Goal: Transaction & Acquisition: Purchase product/service

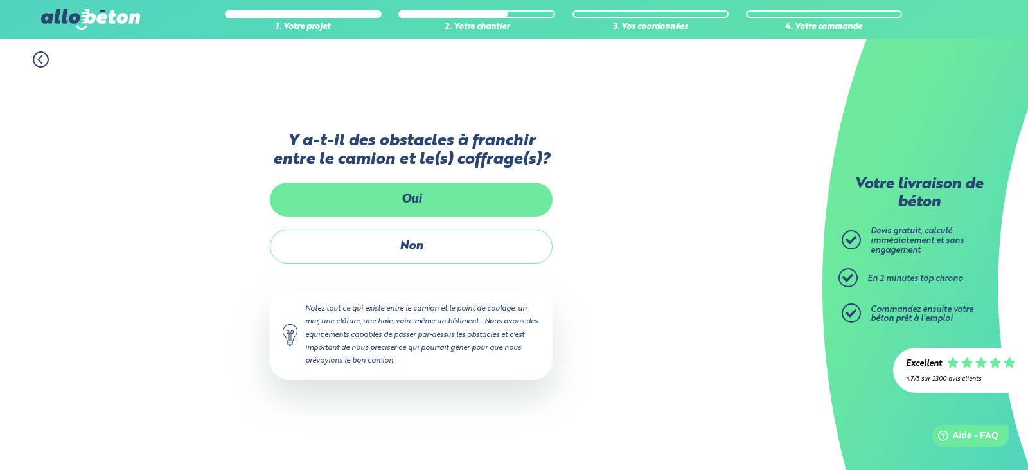
click at [420, 192] on label "Oui" at bounding box center [411, 199] width 283 height 34
click at [0, 0] on input "Oui" at bounding box center [0, 0] width 0 height 0
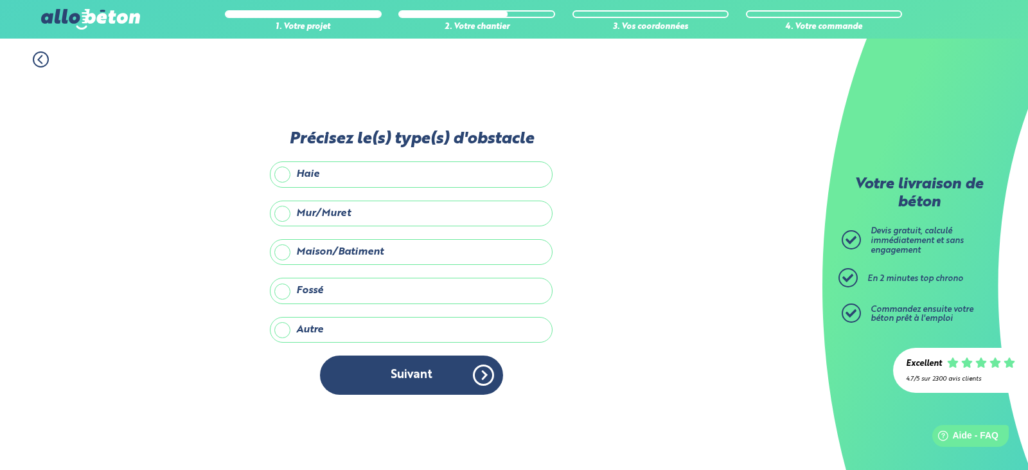
click at [283, 327] on label "Autre" at bounding box center [411, 330] width 283 height 26
click at [0, 0] on input "Autre" at bounding box center [0, 0] width 0 height 0
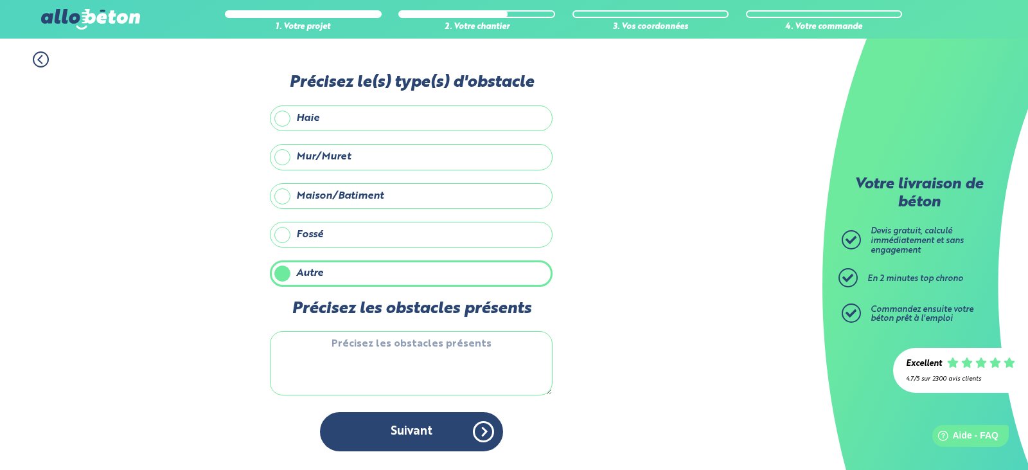
click at [446, 342] on textarea "Précisez les obstacles présents" at bounding box center [411, 363] width 283 height 64
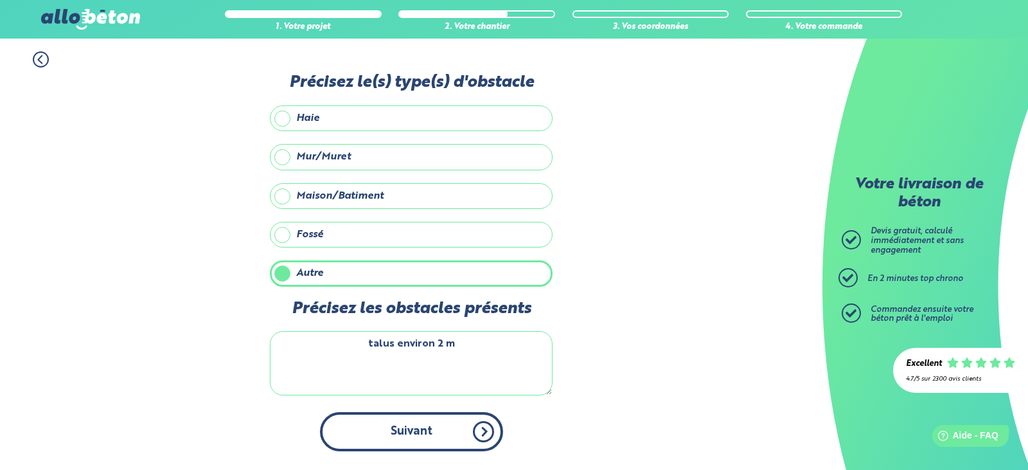
type textarea "talus environ 2 m"
click at [443, 439] on button "Suivant" at bounding box center [411, 431] width 183 height 39
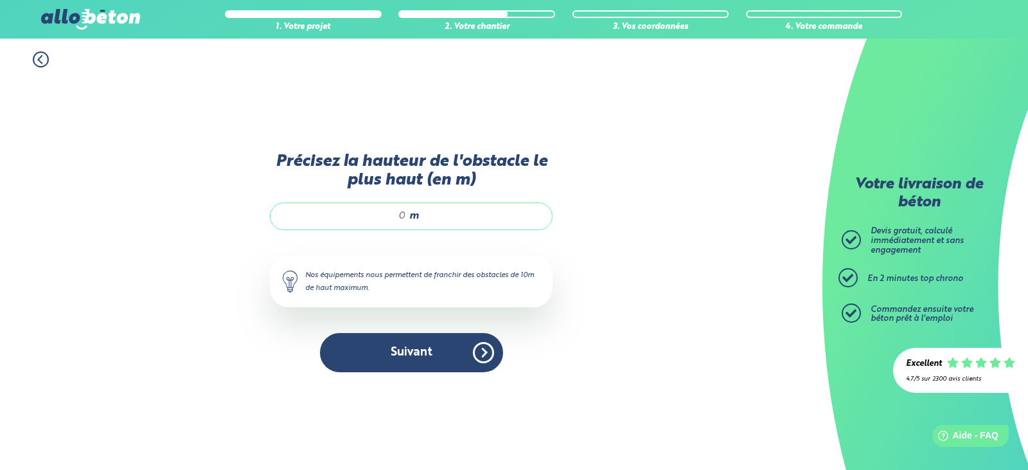
click at [401, 213] on input "Précisez la hauteur de l'obstacle le plus haut (en m)" at bounding box center [344, 215] width 123 height 13
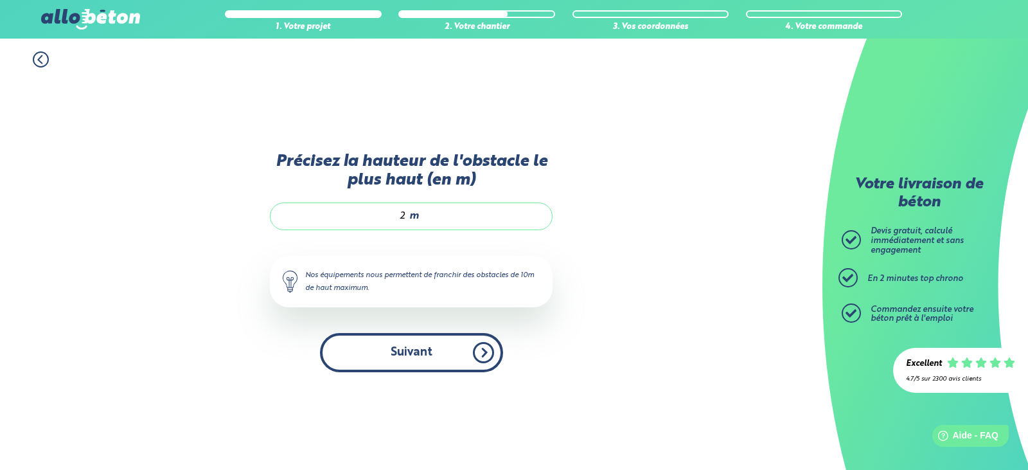
type input "2"
click at [469, 364] on button "Suivant" at bounding box center [411, 352] width 183 height 39
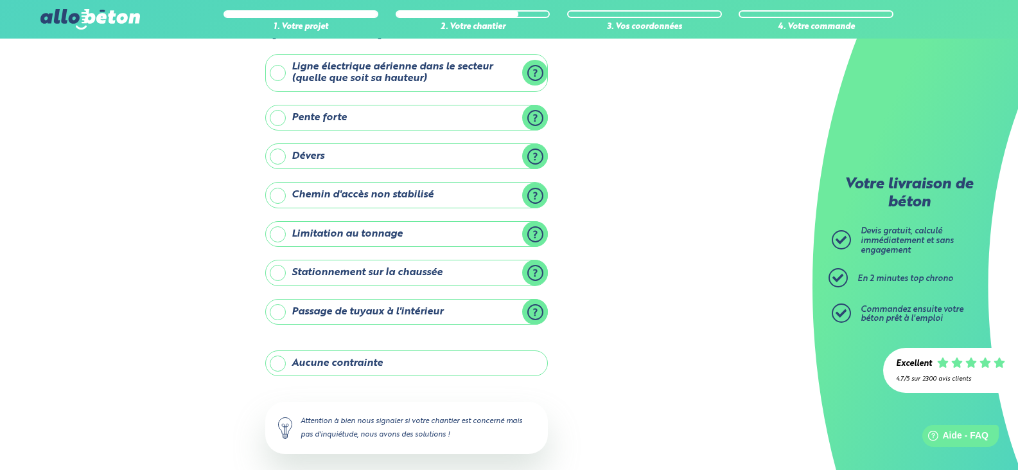
scroll to position [126, 0]
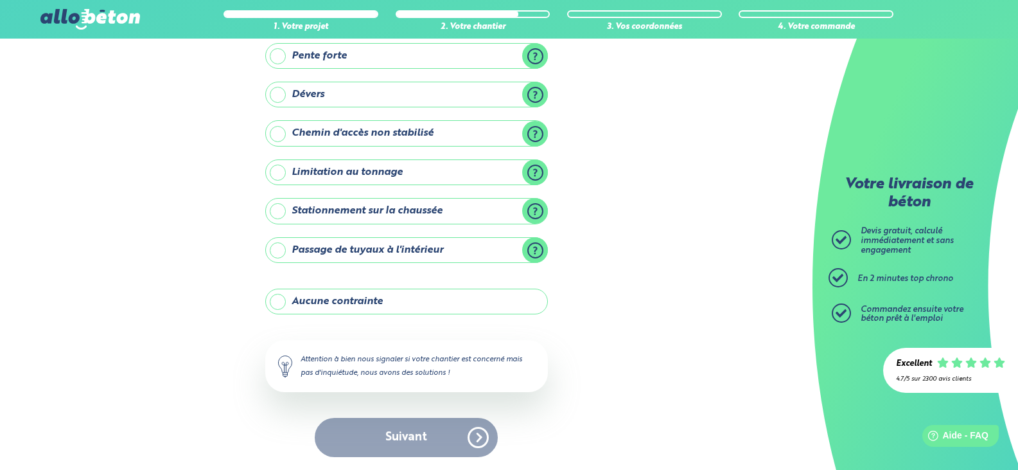
click at [288, 209] on label "Stationnement sur la chaussée" at bounding box center [406, 211] width 283 height 26
click at [0, 0] on input "Stationnement sur la chaussée" at bounding box center [0, 0] width 0 height 0
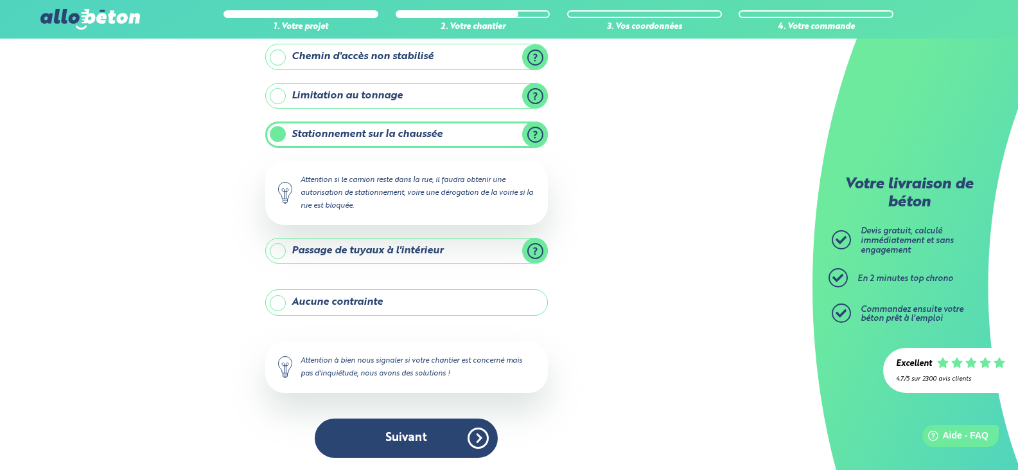
scroll to position [203, 0]
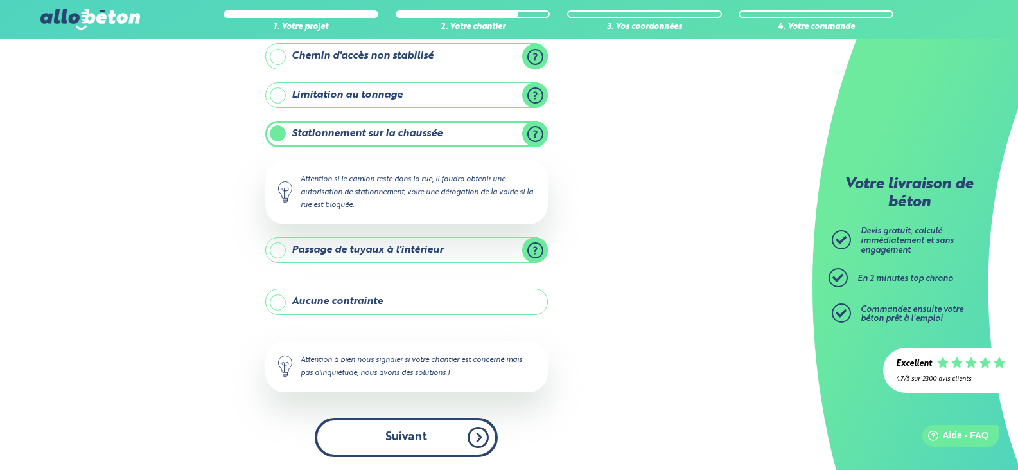
click at [426, 436] on button "Suivant" at bounding box center [406, 437] width 183 height 39
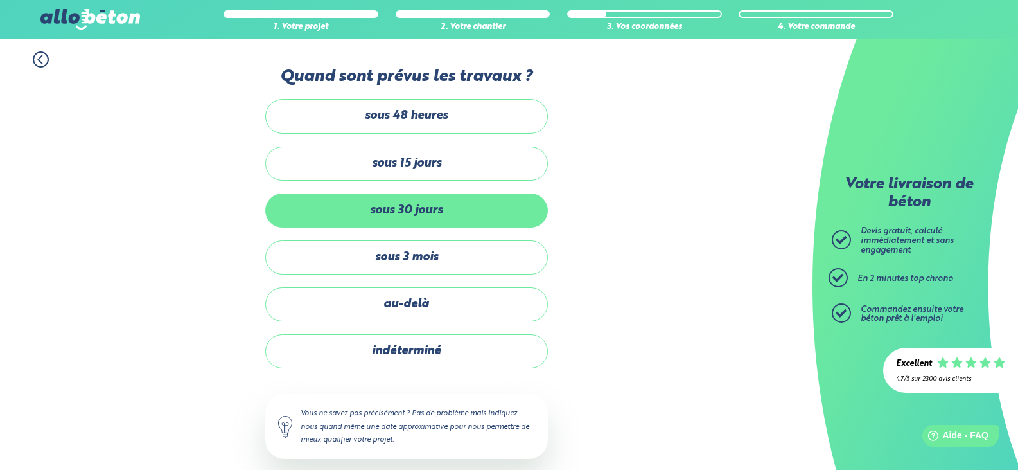
click at [511, 211] on label "sous 30 jours" at bounding box center [406, 210] width 283 height 34
click at [0, 0] on input "sous 30 jours" at bounding box center [0, 0] width 0 height 0
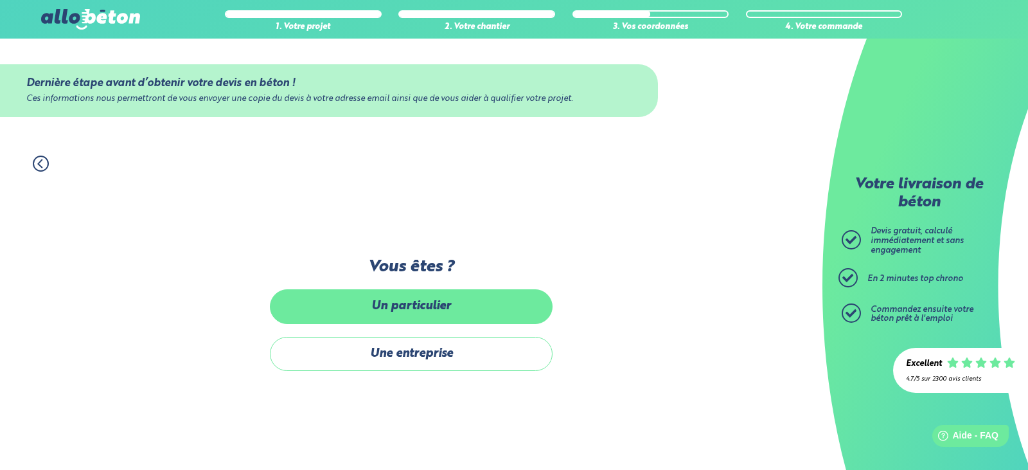
click at [499, 312] on label "Un particulier" at bounding box center [411, 306] width 283 height 34
click at [0, 0] on input "Un particulier" at bounding box center [0, 0] width 0 height 0
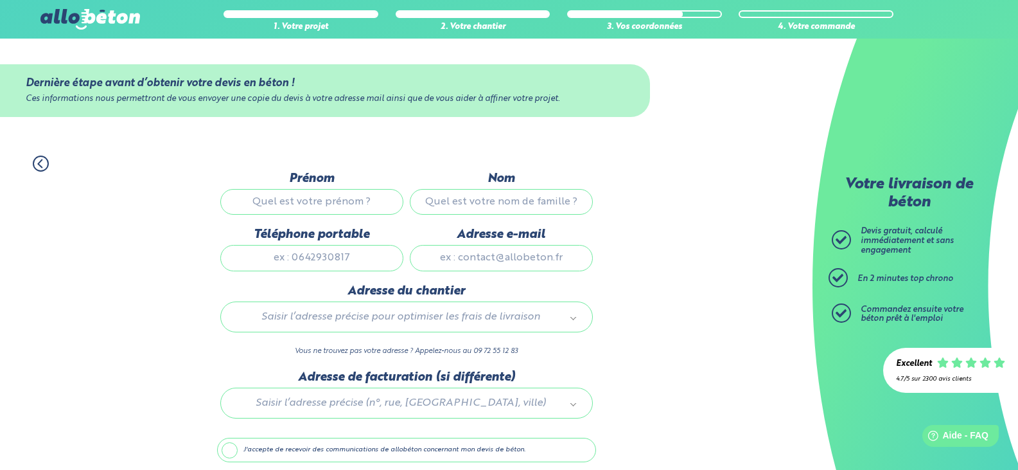
click at [348, 197] on input "Prénom" at bounding box center [311, 202] width 183 height 26
type input "angélique"
click at [441, 200] on input "Nom" at bounding box center [501, 202] width 183 height 26
type input "valezy"
click at [387, 253] on input "Téléphone portable" at bounding box center [311, 258] width 183 height 26
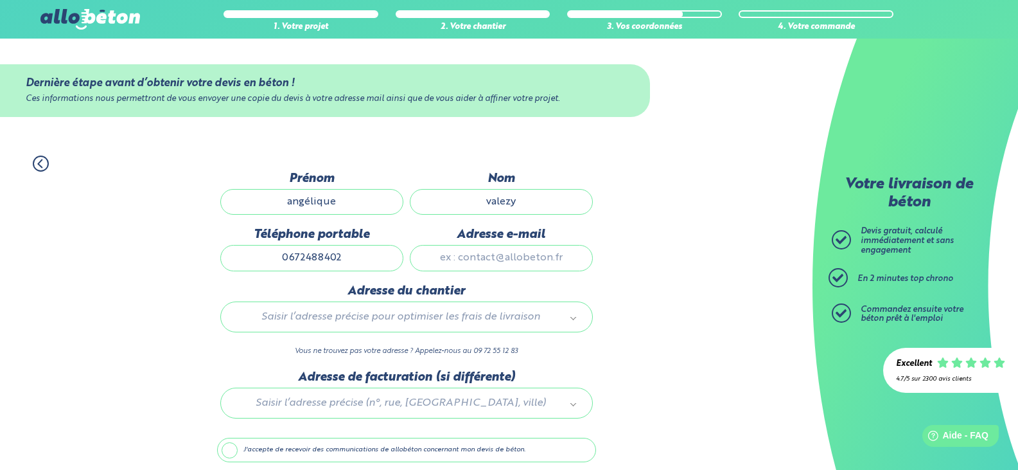
type input "0672488402"
click at [461, 263] on input "Adresse e-mail" at bounding box center [501, 258] width 183 height 26
type input "agelique.valezy@orange.fr"
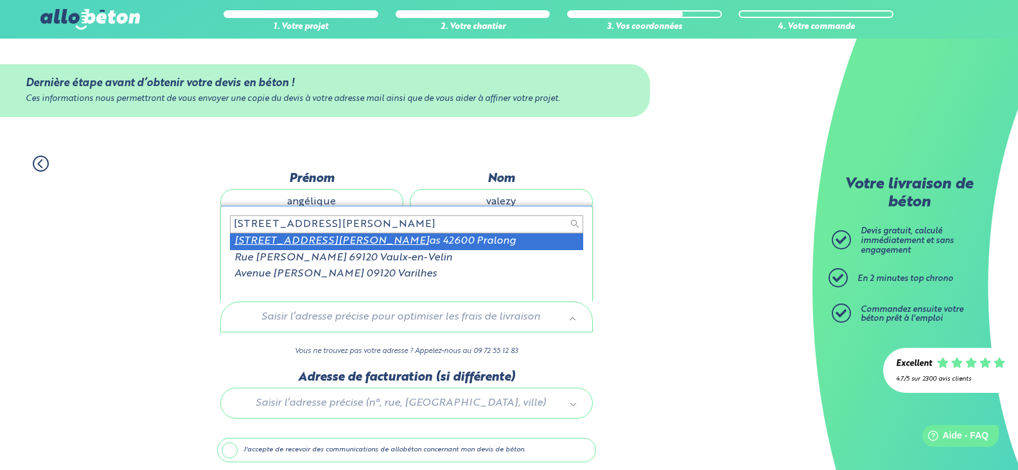
type input "316 rue louis varig"
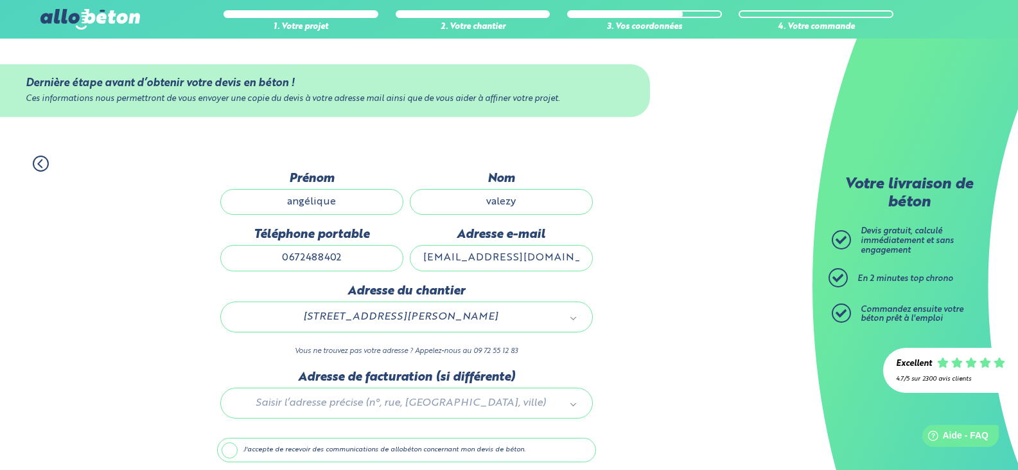
scroll to position [51, 0]
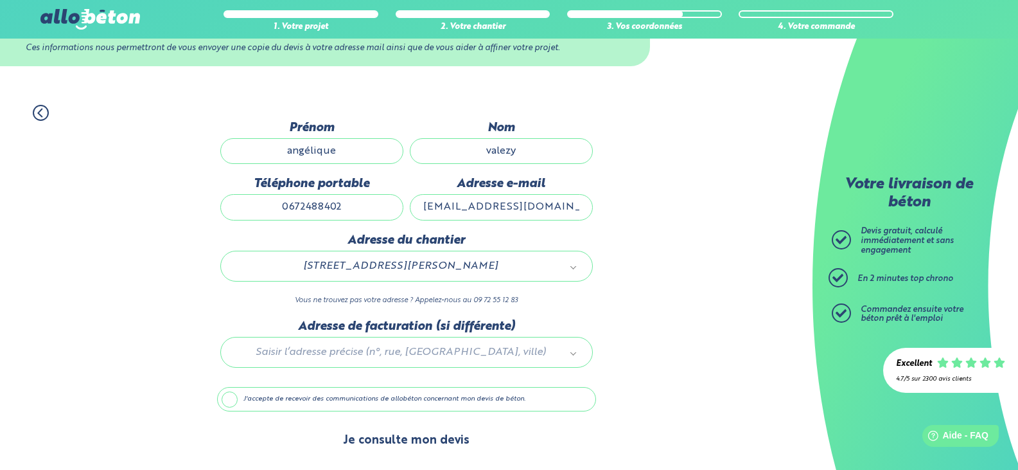
click at [425, 440] on button "Je consulte mon devis" at bounding box center [406, 440] width 152 height 33
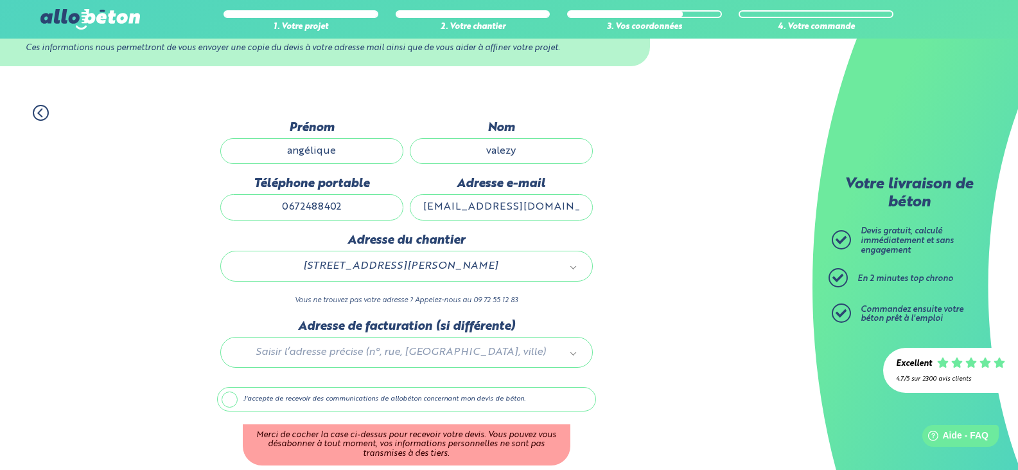
click at [238, 400] on label "J'accepte de recevoir des communications de allobéton concernant mon devis de b…" at bounding box center [406, 399] width 379 height 24
click at [0, 0] on input "J'accepte de recevoir des communications de allobéton concernant mon devis de b…" at bounding box center [0, 0] width 0 height 0
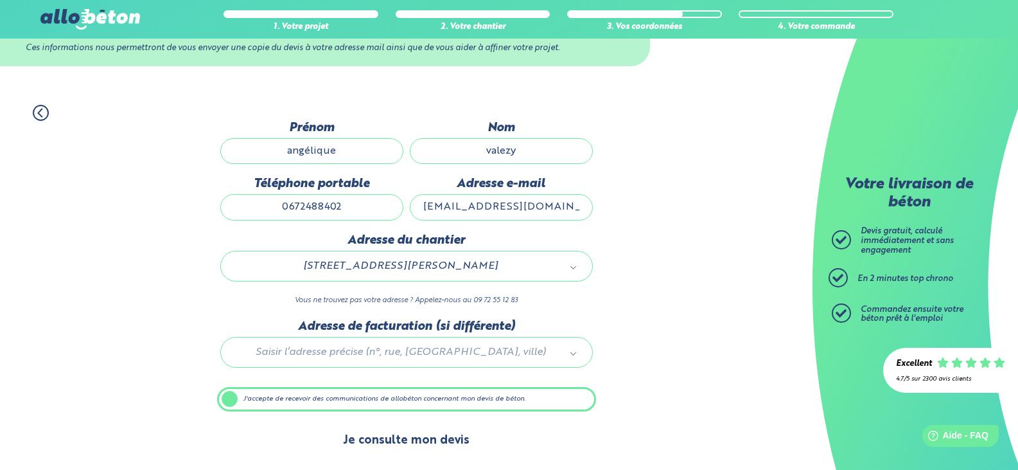
click at [434, 442] on button "Je consulte mon devis" at bounding box center [406, 440] width 152 height 33
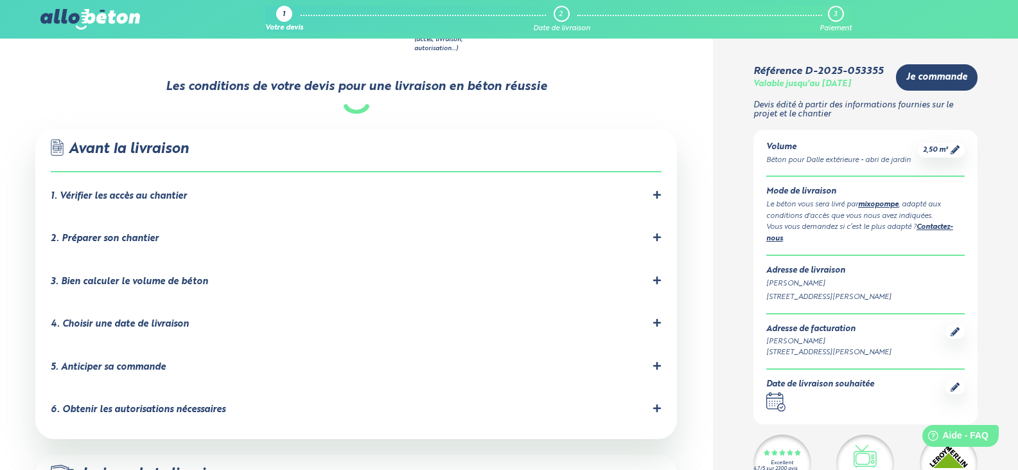
scroll to position [835, 0]
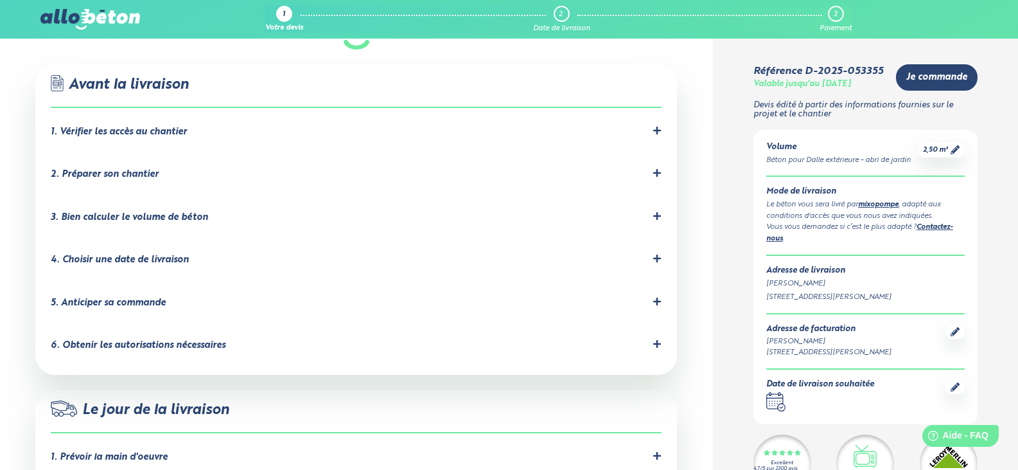
click at [955, 390] on icon at bounding box center [955, 386] width 9 height 9
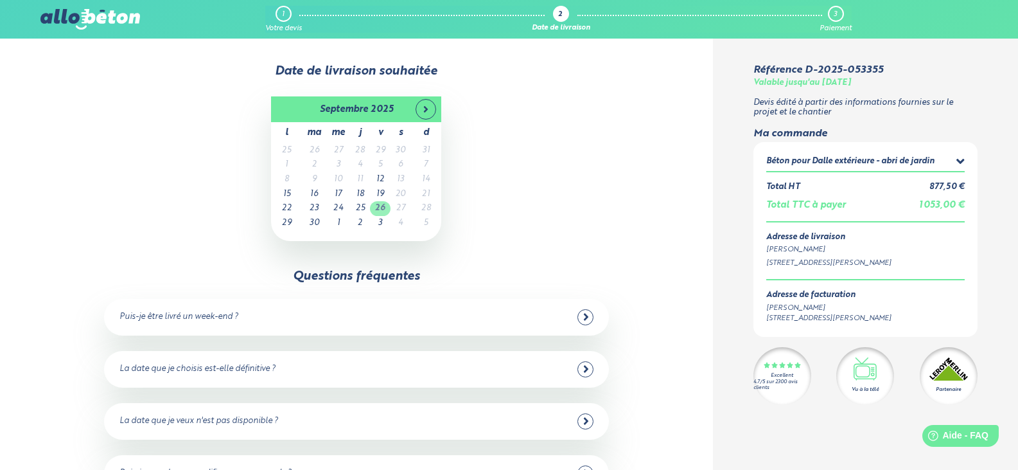
click at [383, 209] on td "26" at bounding box center [380, 208] width 21 height 15
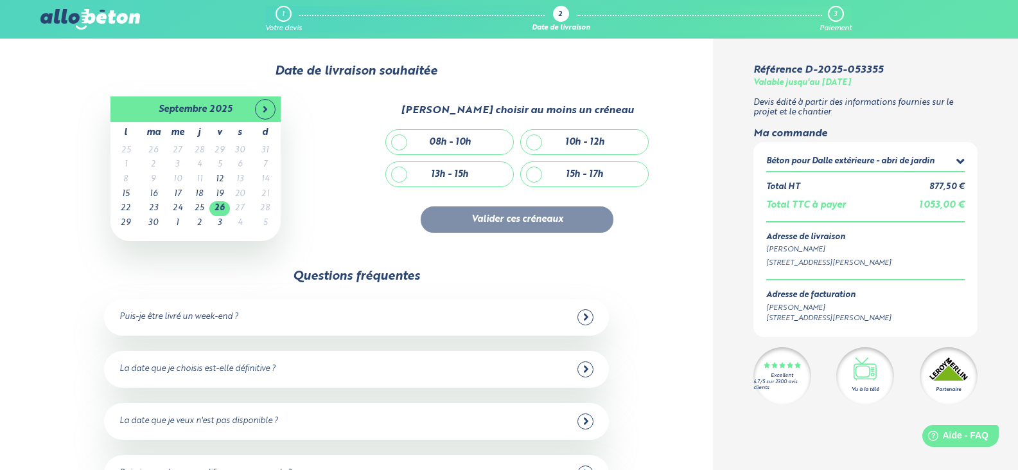
click at [535, 175] on div "15h - 17h" at bounding box center [584, 174] width 127 height 24
checkbox input "true"
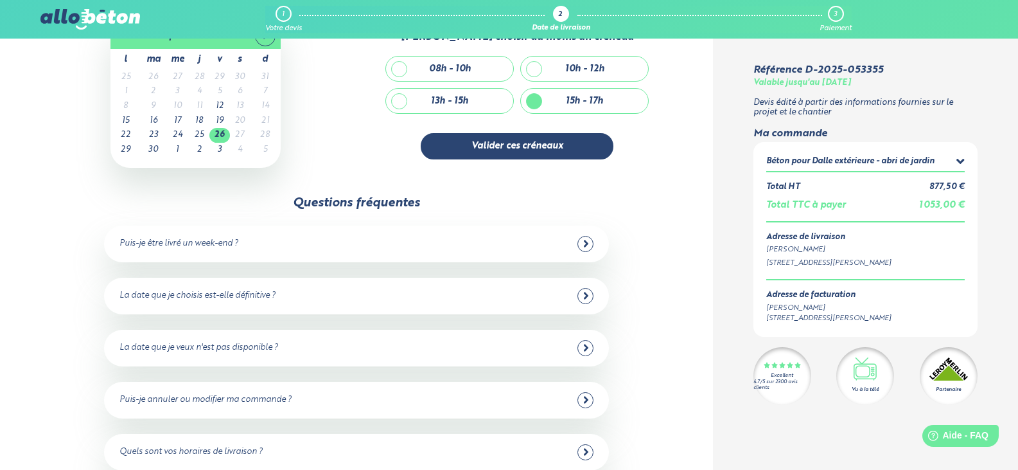
scroll to position [64, 0]
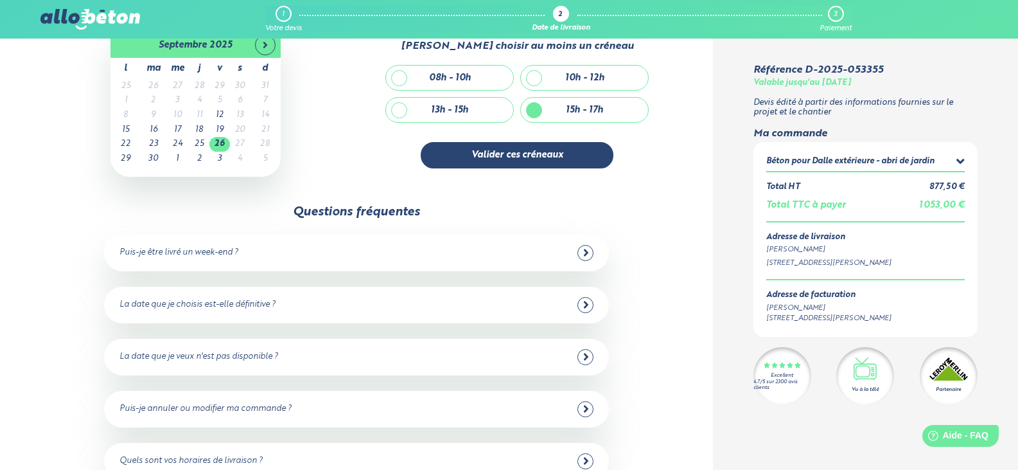
click at [588, 251] on icon at bounding box center [586, 253] width 6 height 12
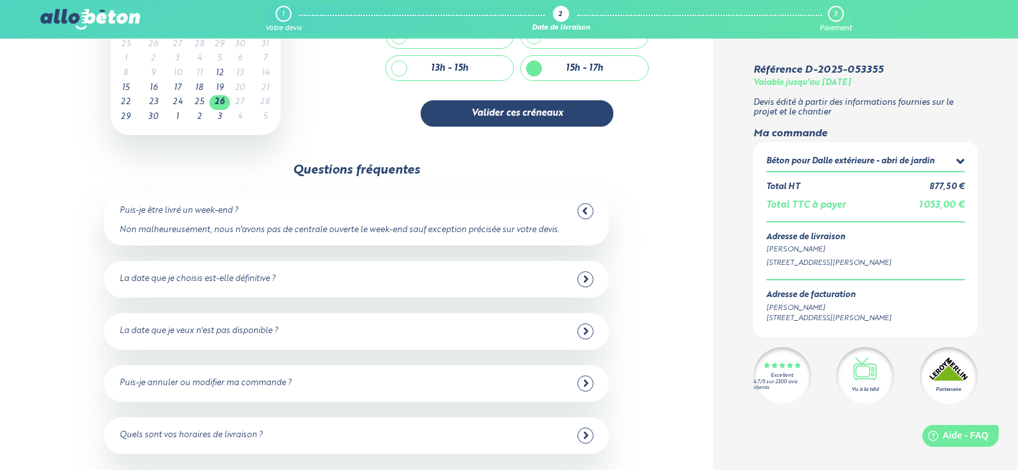
scroll to position [128, 0]
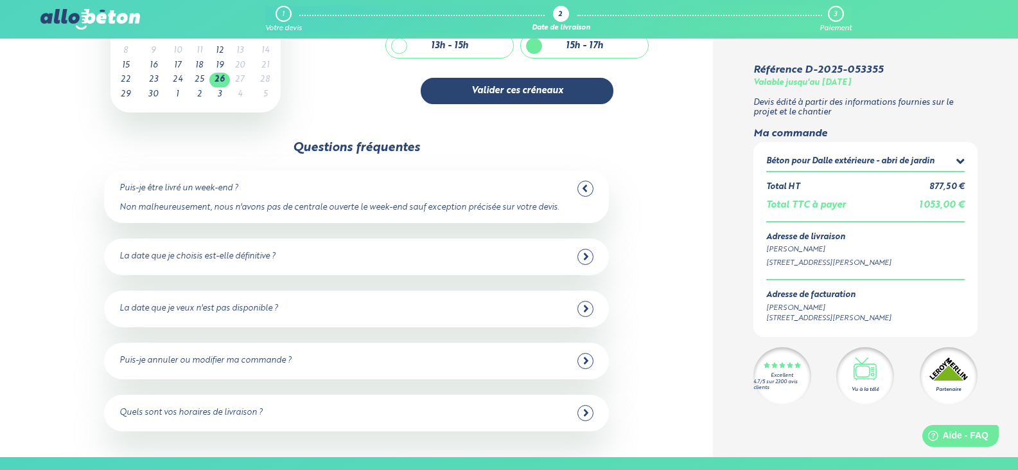
click at [589, 257] on div at bounding box center [586, 257] width 16 height 16
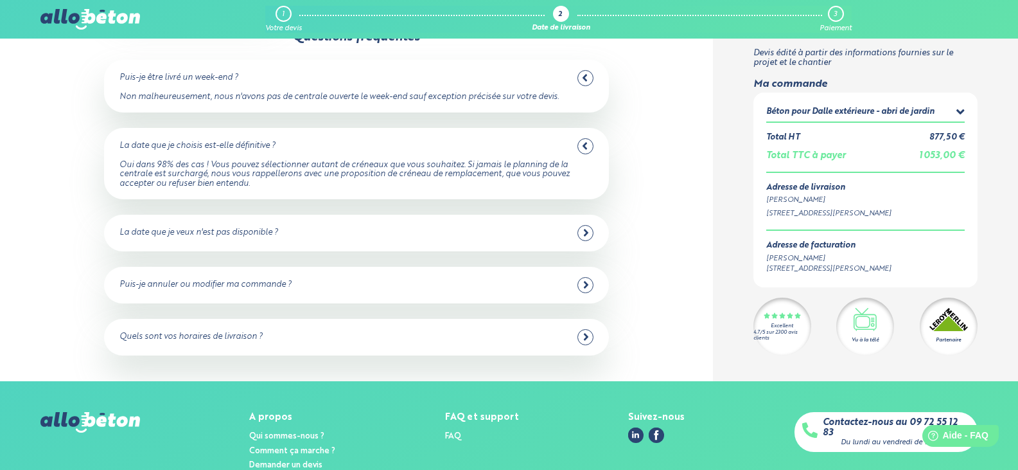
scroll to position [257, 0]
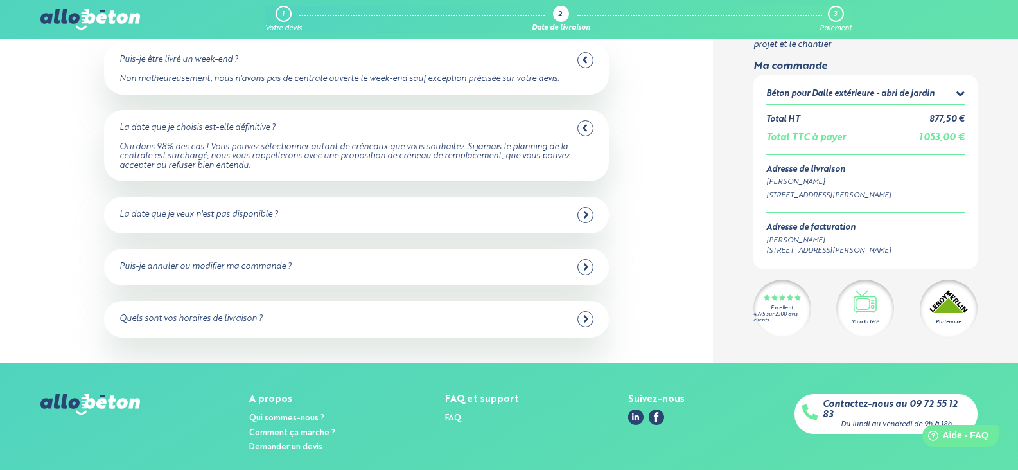
click at [585, 214] on icon at bounding box center [586, 215] width 6 height 12
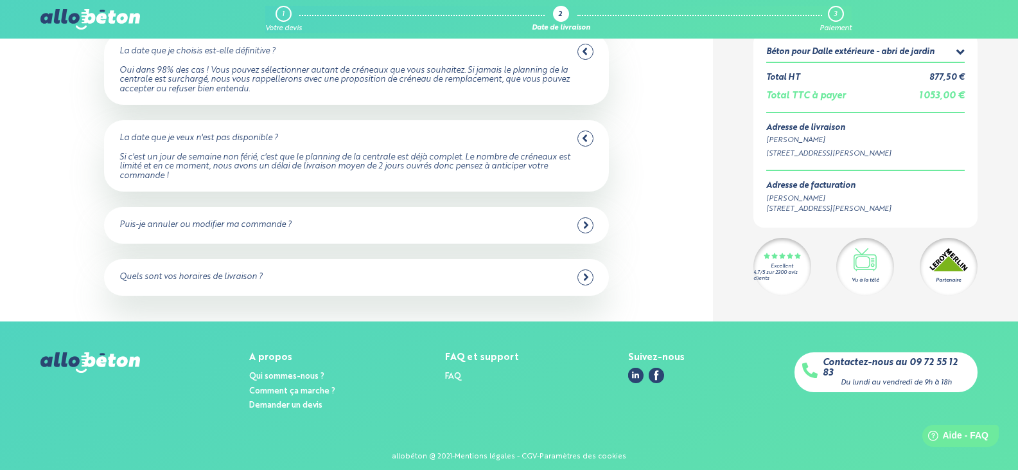
scroll to position [344, 0]
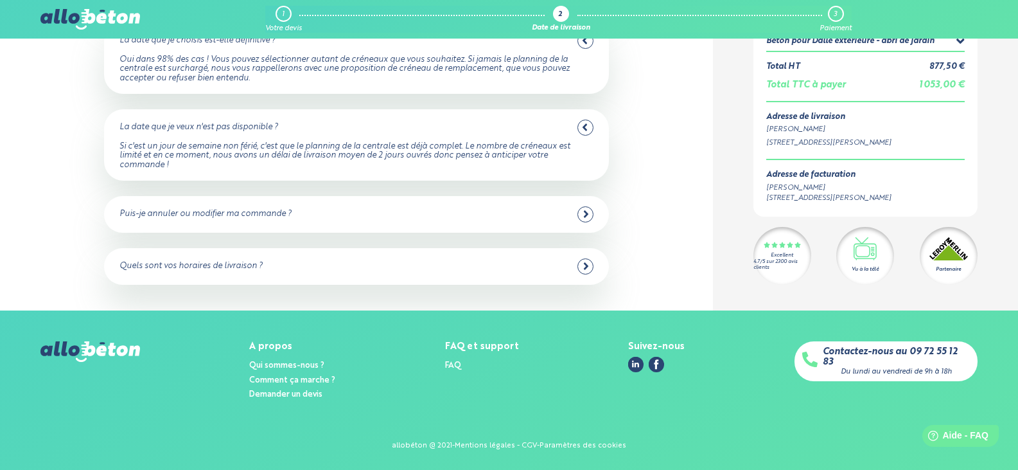
click at [587, 265] on icon at bounding box center [586, 266] width 6 height 12
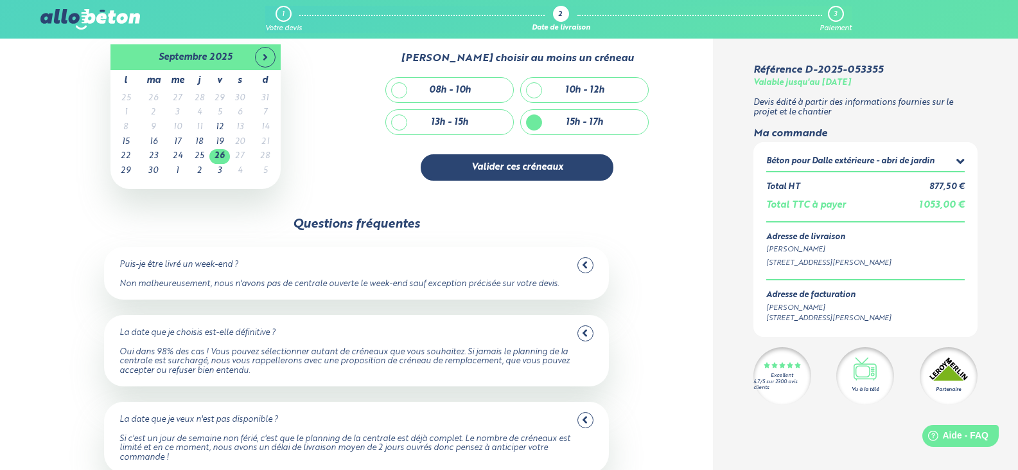
scroll to position [0, 0]
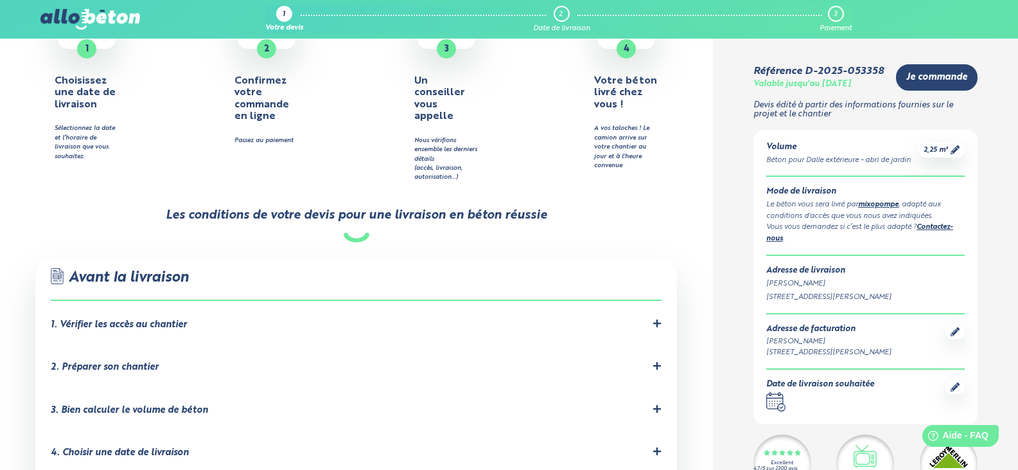
scroll to position [578, 0]
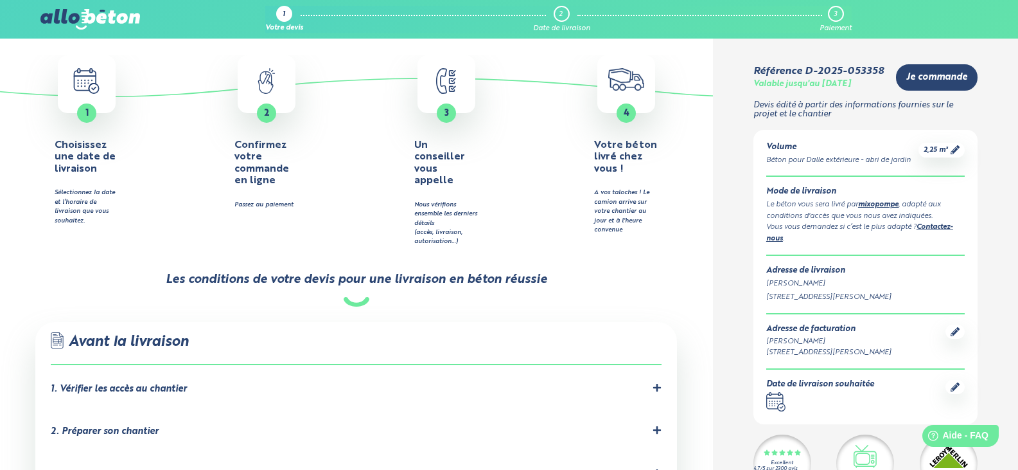
click at [958, 388] on icon at bounding box center [955, 386] width 9 height 9
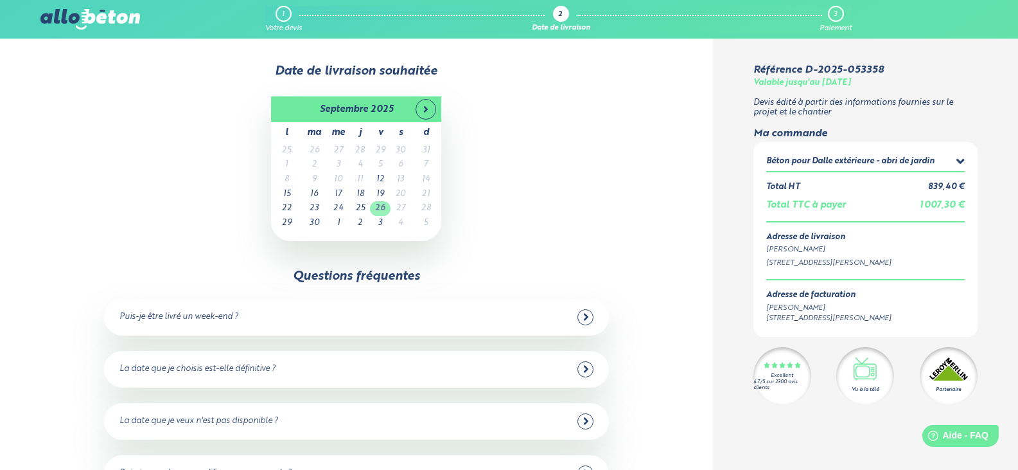
click at [384, 209] on td "26" at bounding box center [380, 208] width 21 height 15
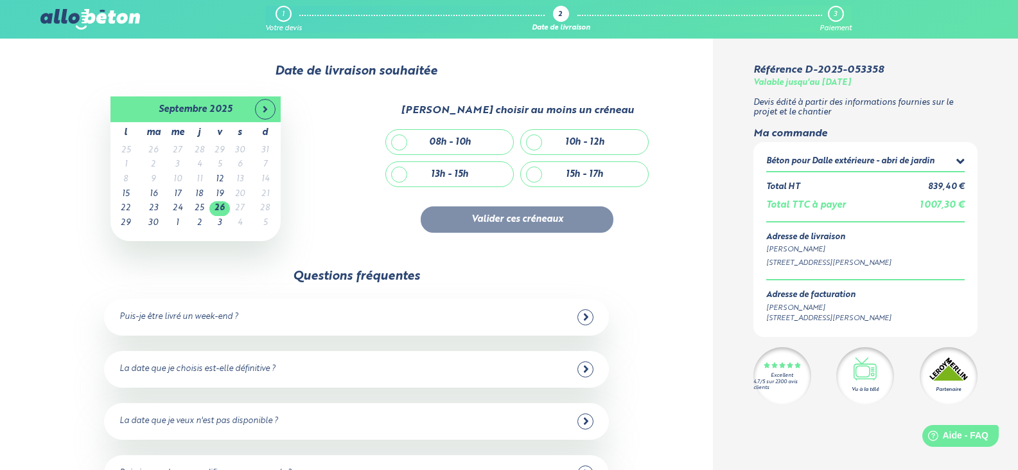
click at [534, 175] on div "15h - 17h" at bounding box center [584, 174] width 127 height 24
checkbox input "true"
click at [562, 220] on button "Valider ces créneaux" at bounding box center [517, 219] width 193 height 26
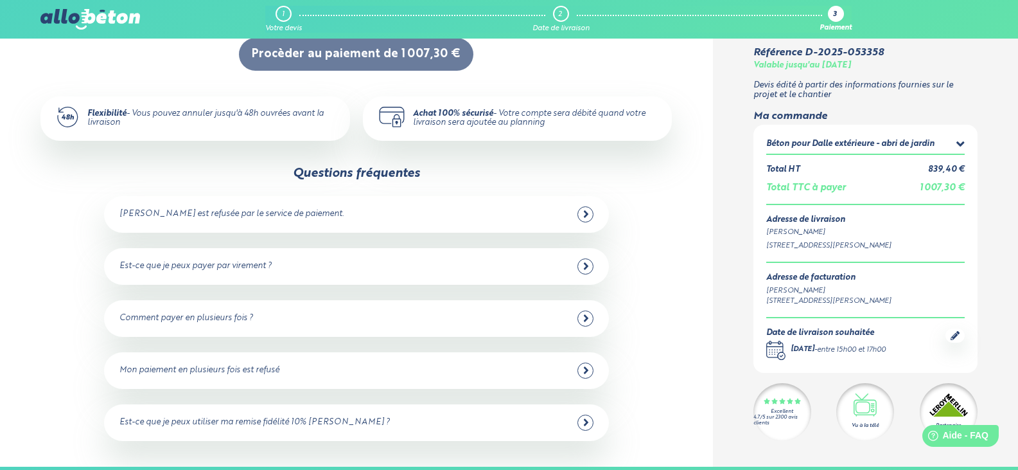
scroll to position [321, 0]
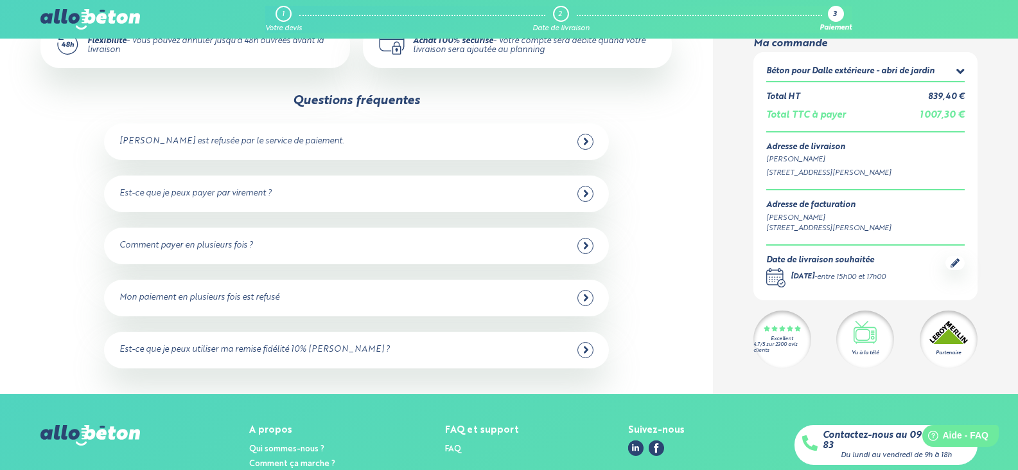
click at [779, 274] on icon ".calendar-icon { fill: none; stroke: #2b4572; stroke-linecap: round; stroke-lin…" at bounding box center [775, 277] width 19 height 19
click at [878, 268] on div ".calendar-icon { fill: none; stroke: #2b4572; stroke-linecap: round; stroke-lin…" at bounding box center [825, 277] width 119 height 19
click at [955, 263] on icon at bounding box center [955, 262] width 9 height 9
click at [954, 261] on icon at bounding box center [955, 262] width 9 height 9
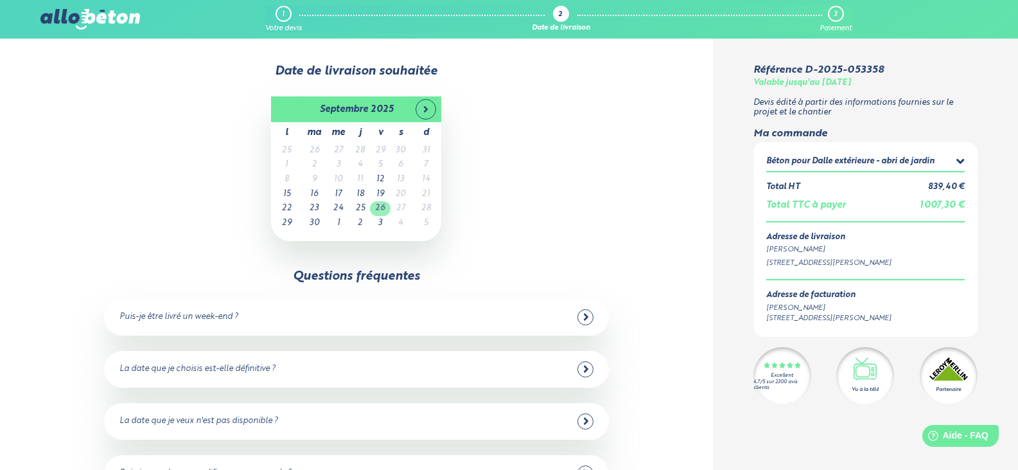
click at [384, 210] on td "26" at bounding box center [380, 208] width 21 height 15
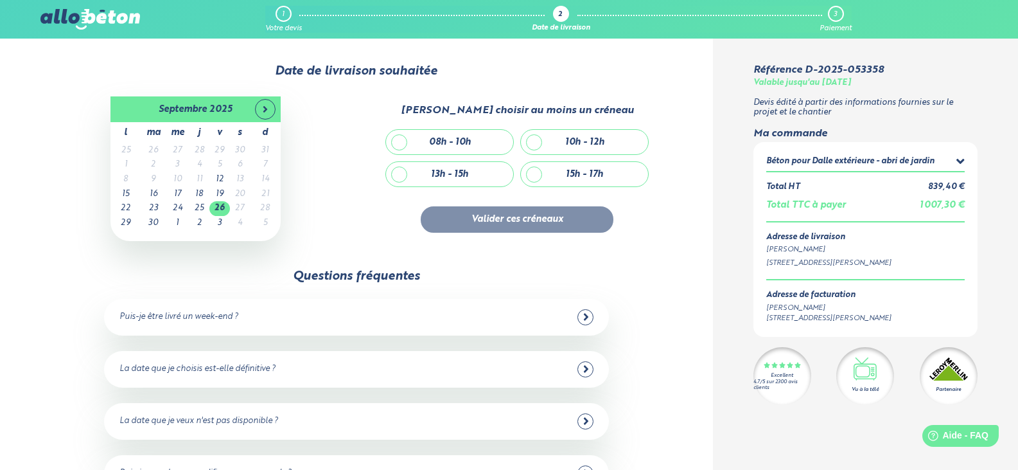
drag, startPoint x: 537, startPoint y: 177, endPoint x: 584, endPoint y: 229, distance: 70.0
click at [547, 193] on div "13h - 15h 15h - 17h" at bounding box center [514, 177] width 270 height 32
click at [532, 175] on div "15h - 17h" at bounding box center [584, 174] width 127 height 24
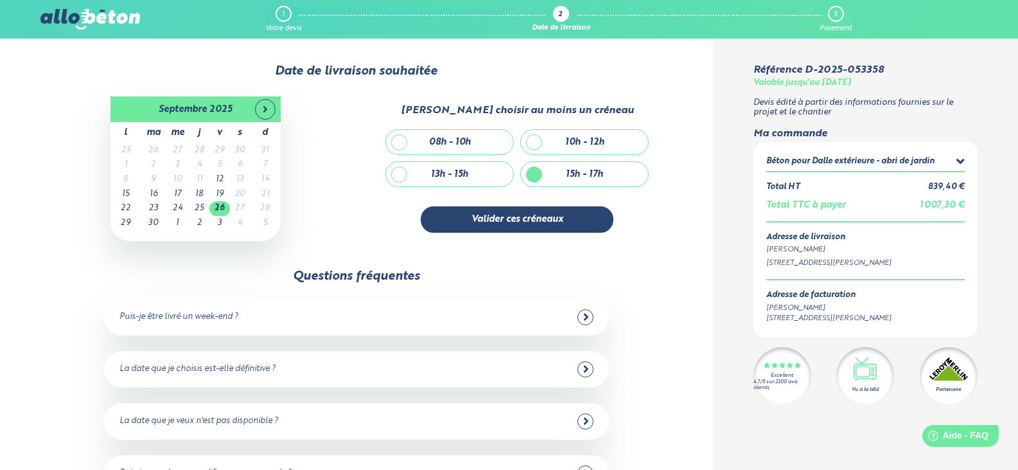
drag, startPoint x: 536, startPoint y: 182, endPoint x: 542, endPoint y: 171, distance: 12.9
click at [542, 171] on div "15h - 17h" at bounding box center [584, 174] width 127 height 24
checkbox input "true"
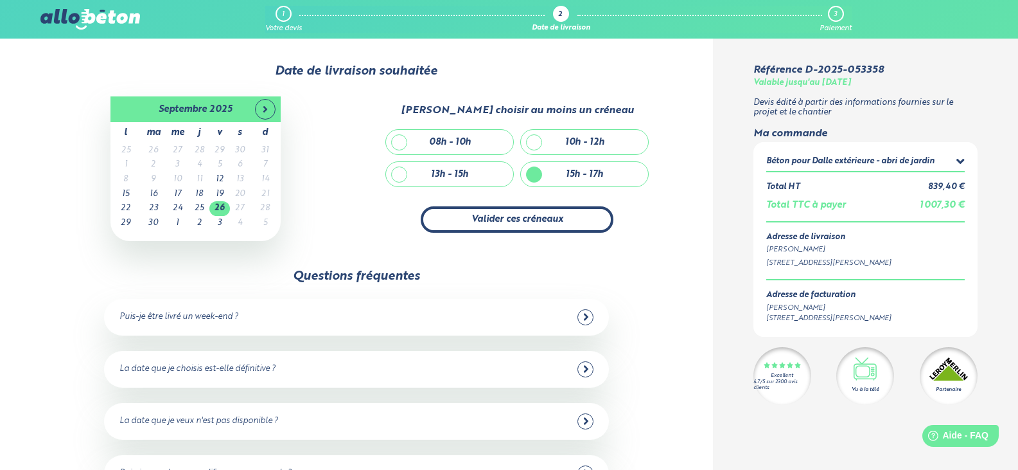
click at [536, 220] on button "Valider ces créneaux" at bounding box center [517, 219] width 193 height 26
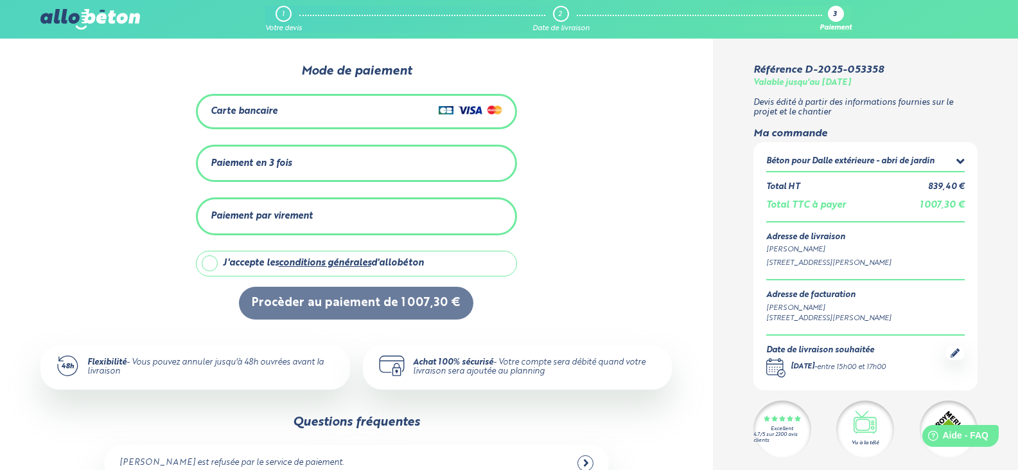
click at [267, 215] on div "Paiement par virement" at bounding box center [262, 216] width 102 height 11
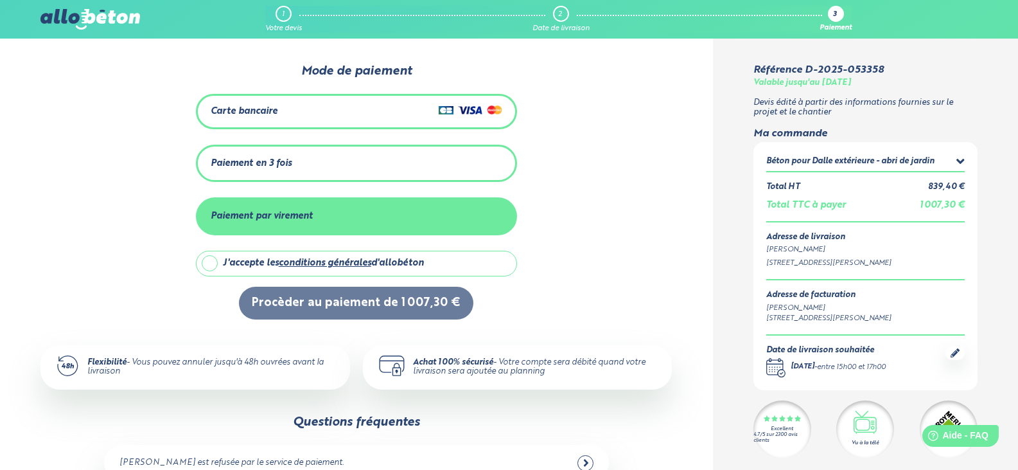
click at [377, 159] on div "Paiement en 3 fois" at bounding box center [357, 163] width 292 height 21
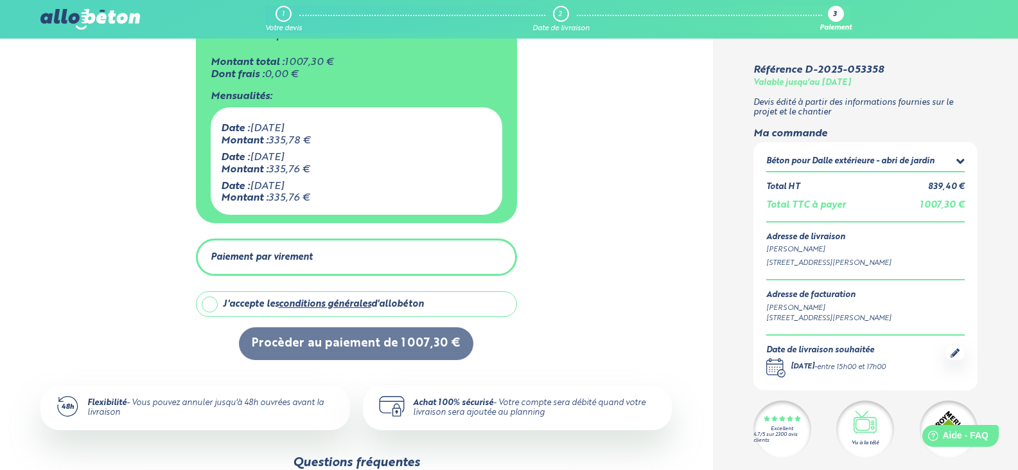
scroll to position [128, 0]
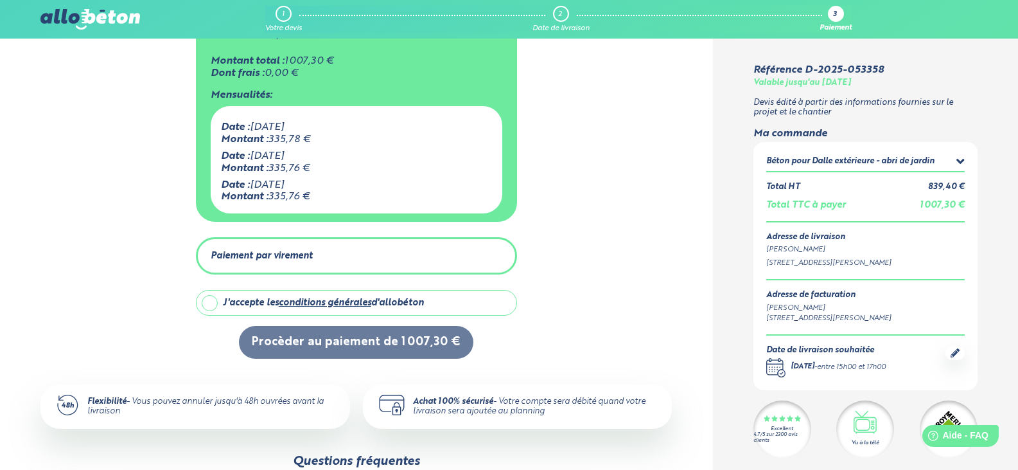
click at [215, 299] on label "J'accepte les conditions générales d'allobéton" at bounding box center [356, 303] width 321 height 26
checkbox input "true"
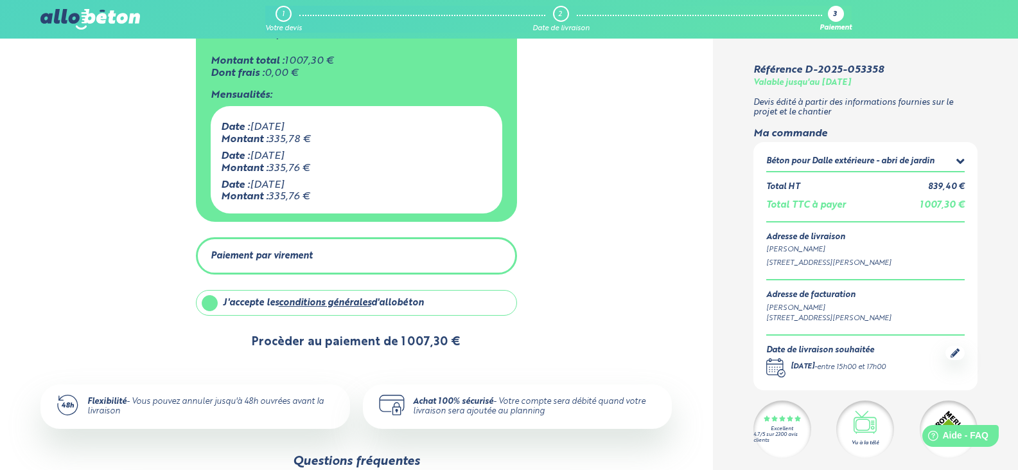
click at [432, 337] on button "Procèder au paiement de 1 007,30 €" at bounding box center [356, 342] width 234 height 33
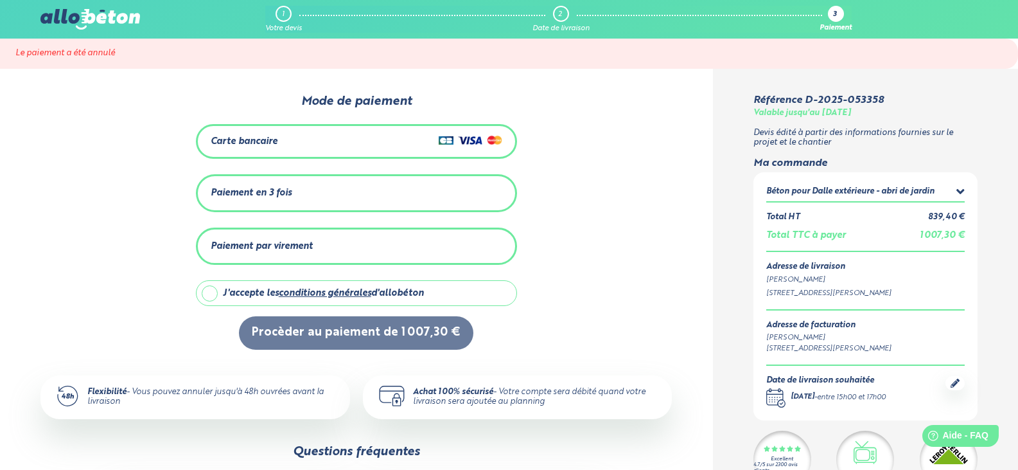
click at [320, 242] on div "Paiement par virement" at bounding box center [357, 246] width 292 height 21
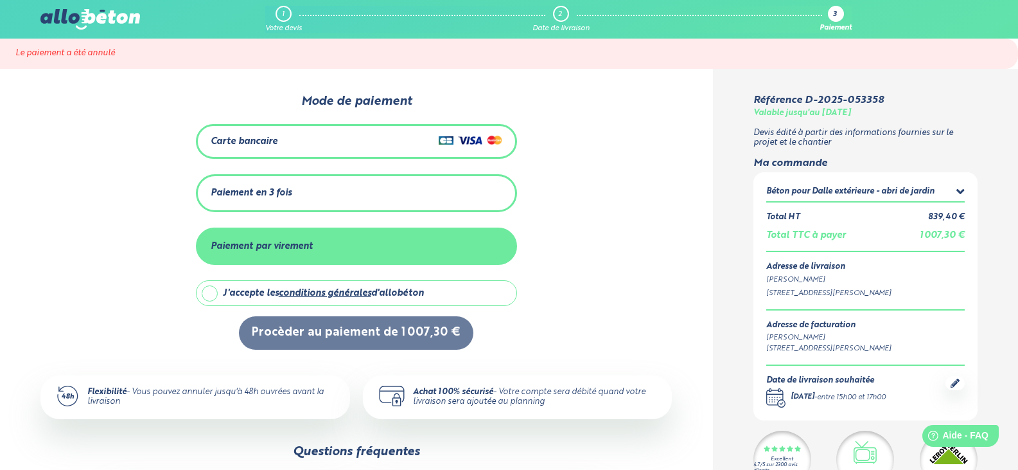
click at [305, 191] on div "Paiement en 3 fois" at bounding box center [357, 192] width 292 height 21
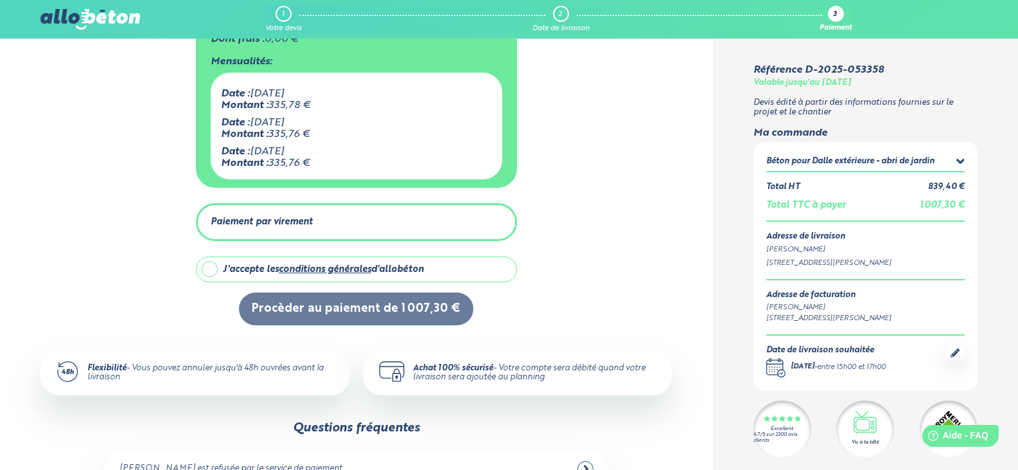
scroll to position [193, 0]
click at [287, 221] on div "Paiement par virement" at bounding box center [262, 221] width 102 height 11
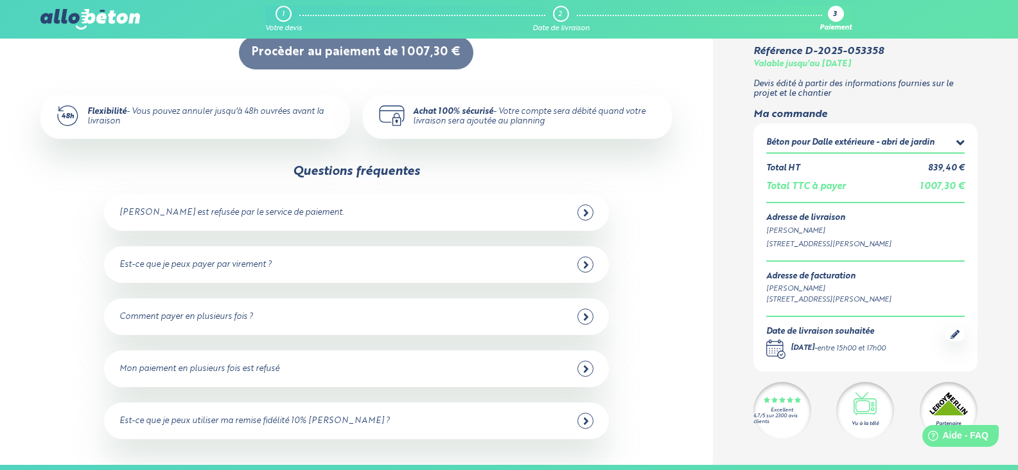
scroll to position [257, 0]
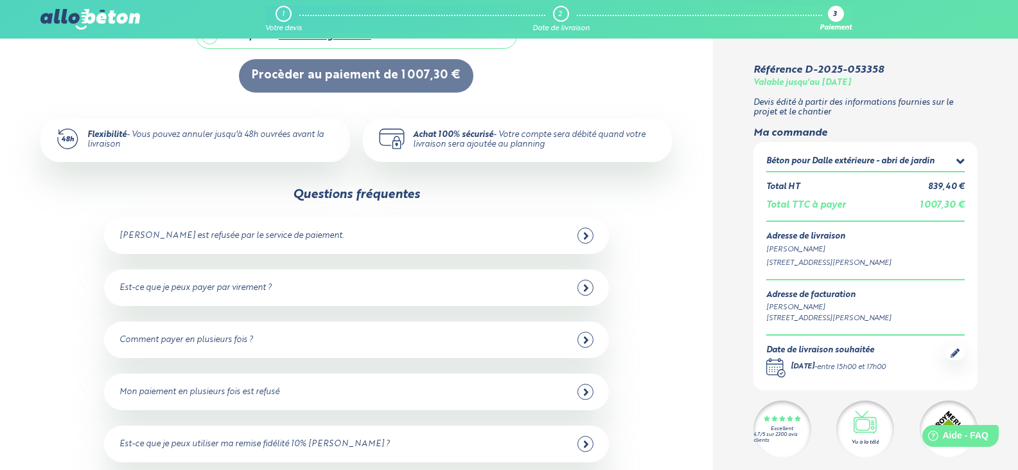
click at [587, 288] on icon at bounding box center [586, 288] width 6 height 12
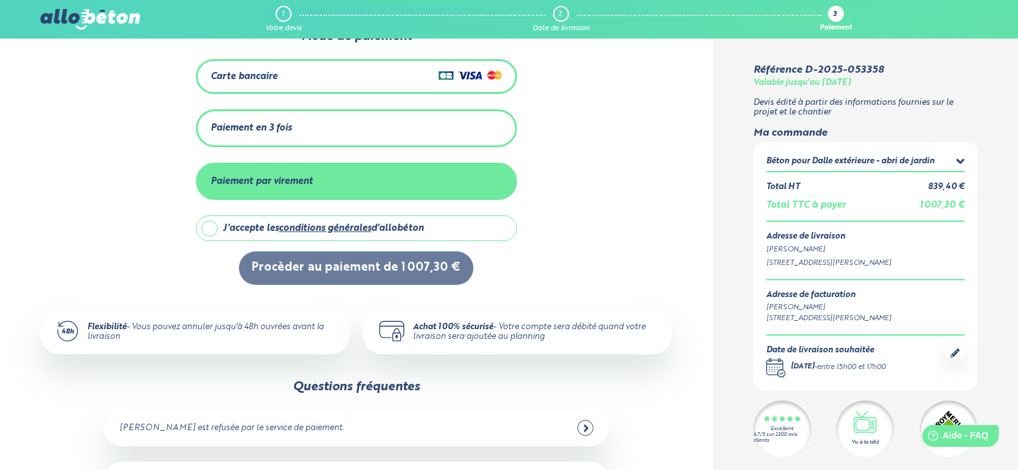
scroll to position [64, 0]
click at [281, 179] on div "Paiement par virement" at bounding box center [262, 182] width 102 height 11
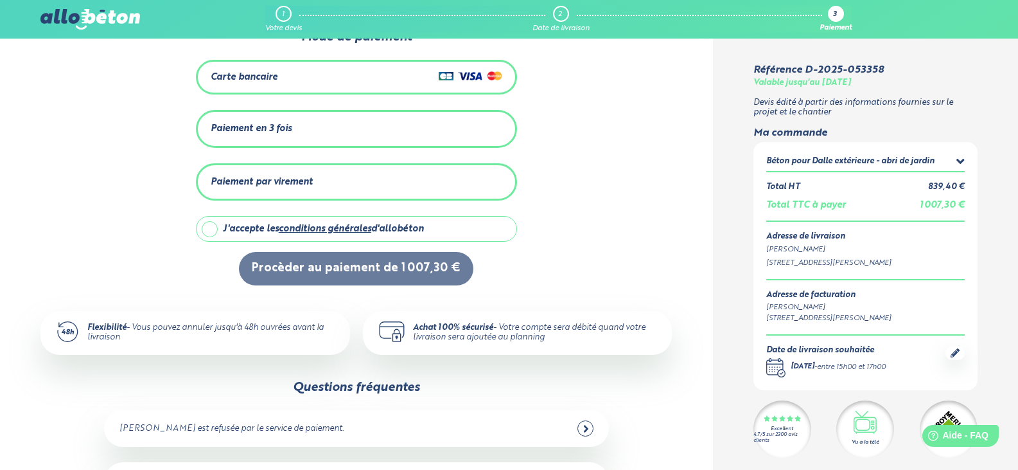
click at [281, 179] on div "Paiement par virement" at bounding box center [262, 182] width 102 height 11
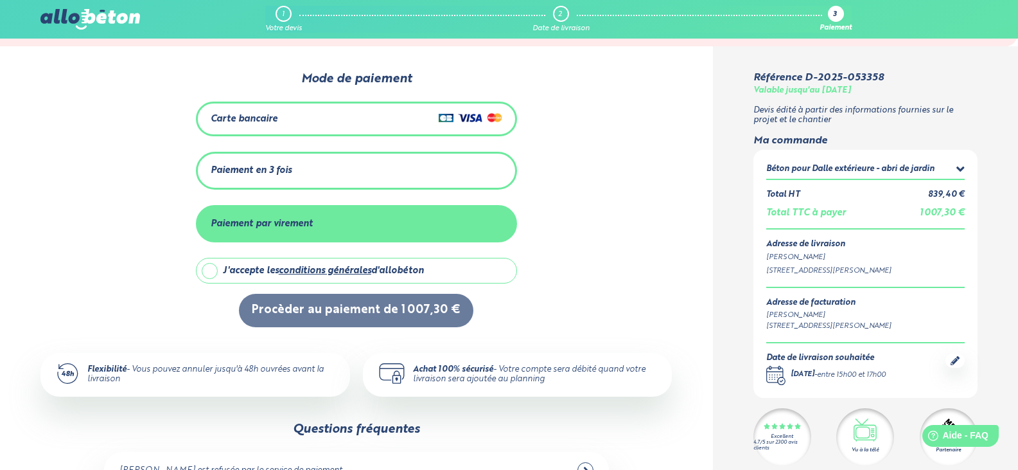
scroll to position [0, 0]
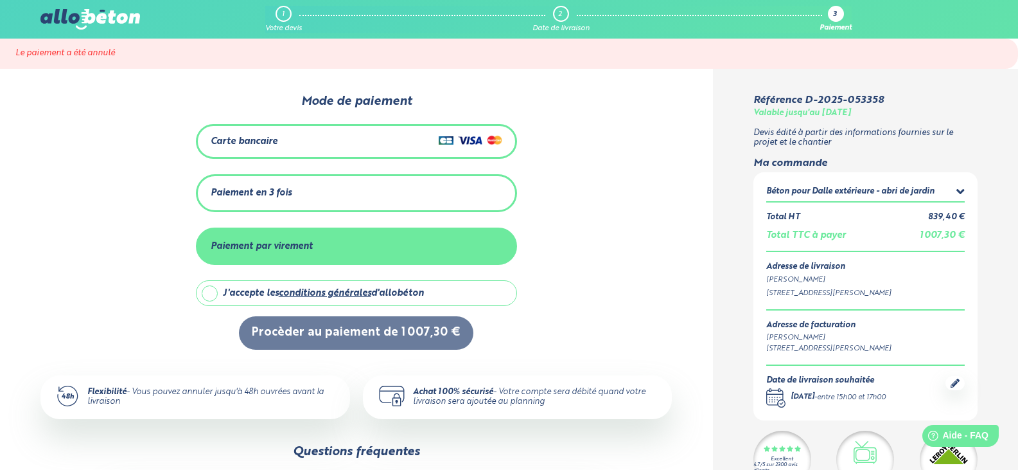
click at [269, 244] on div "Paiement par virement" at bounding box center [262, 246] width 102 height 11
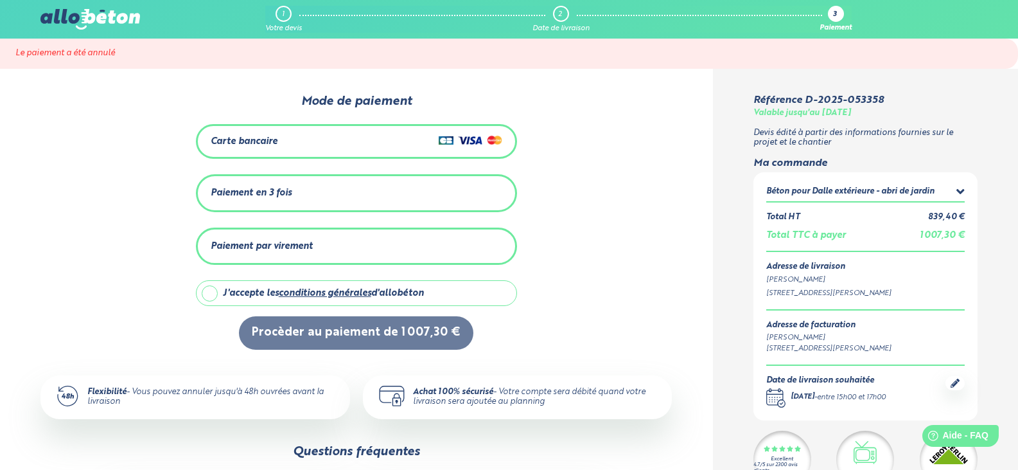
click at [287, 145] on div "Carte bancaire" at bounding box center [357, 141] width 292 height 19
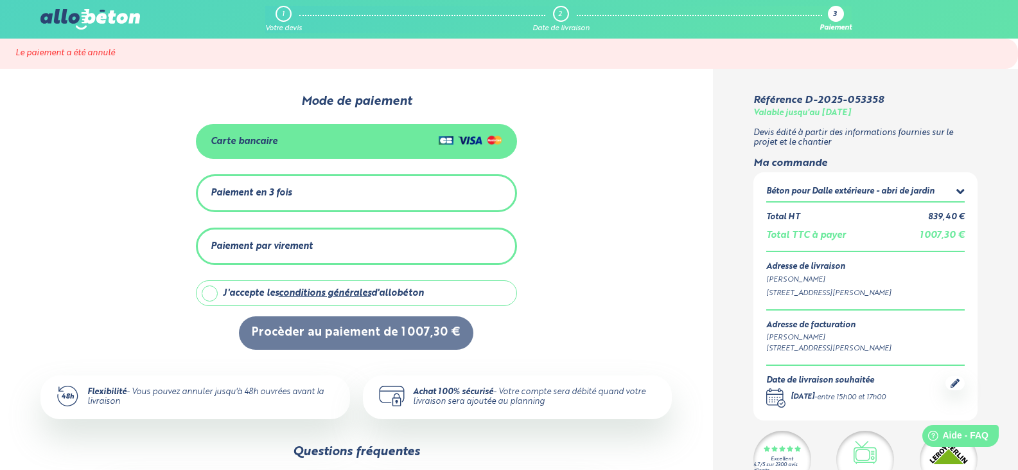
click at [272, 238] on div "Paiement par virement" at bounding box center [357, 246] width 292 height 21
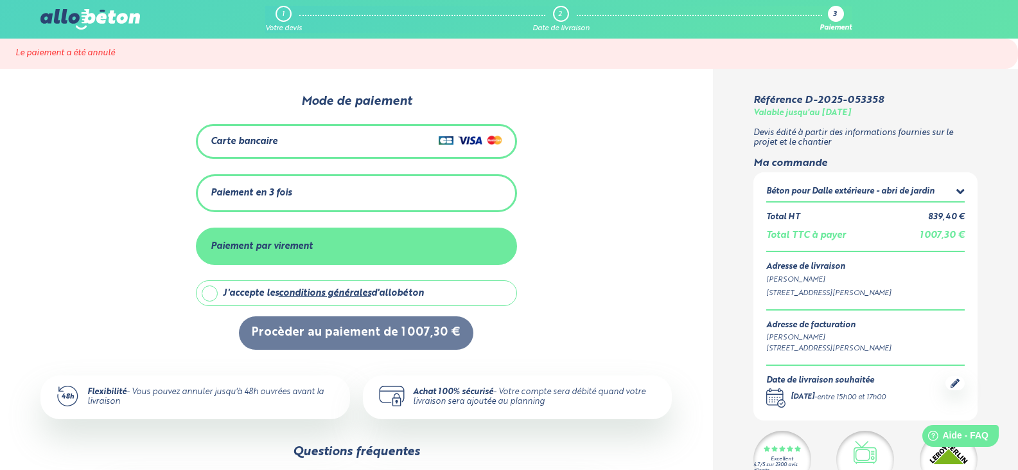
click at [258, 199] on div "Paiement en 3 fois" at bounding box center [357, 192] width 292 height 21
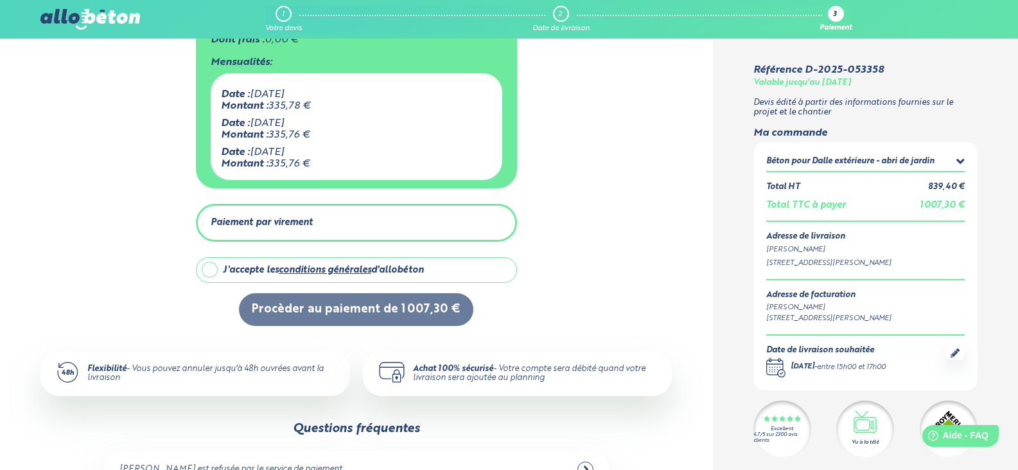
scroll to position [193, 0]
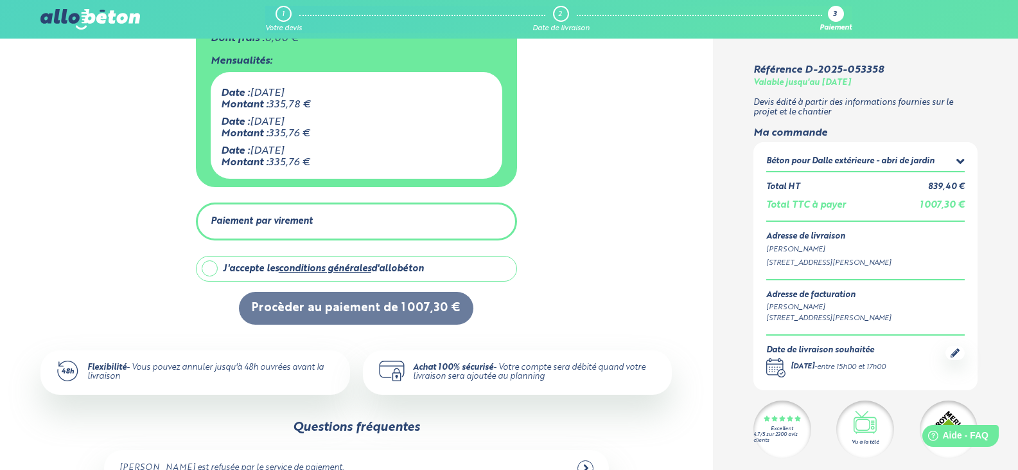
click at [294, 233] on div "Paiement par virement" at bounding box center [356, 221] width 321 height 38
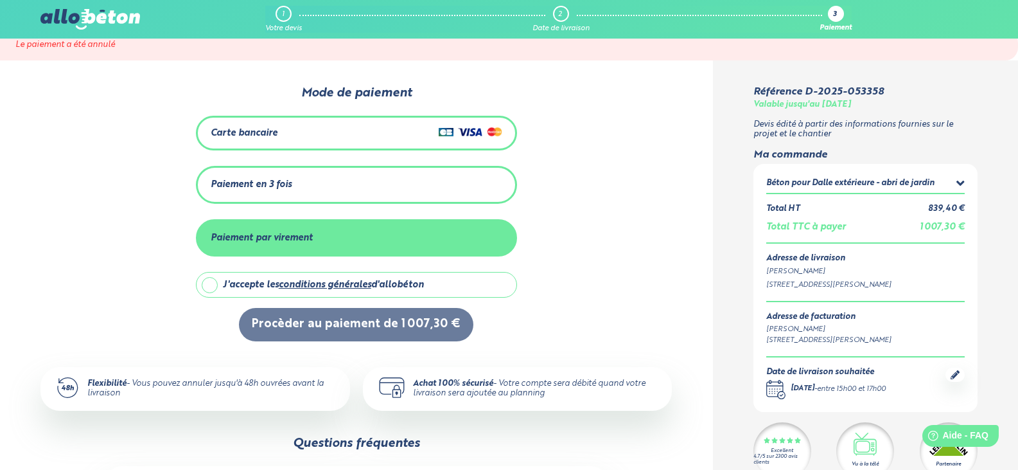
scroll to position [0, 0]
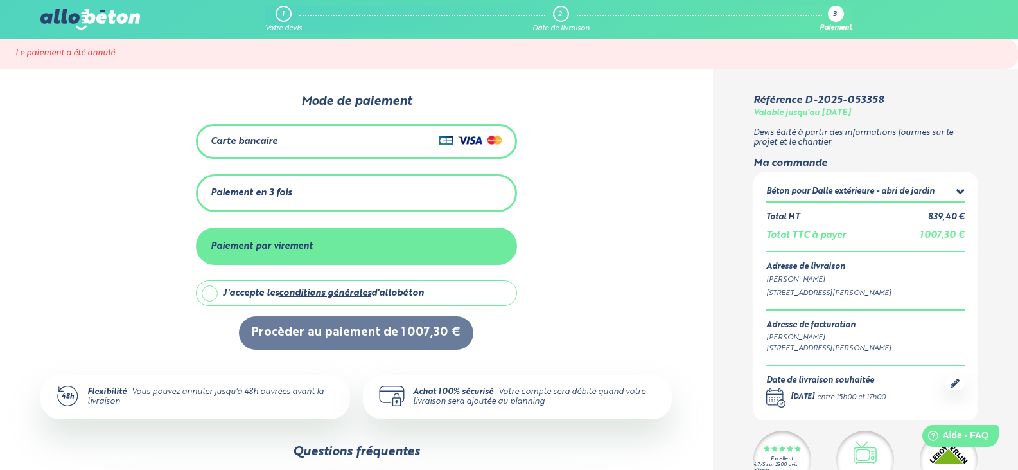
click at [208, 296] on label "J'accepte les conditions générales d'allobéton" at bounding box center [356, 293] width 321 height 26
checkbox input "true"
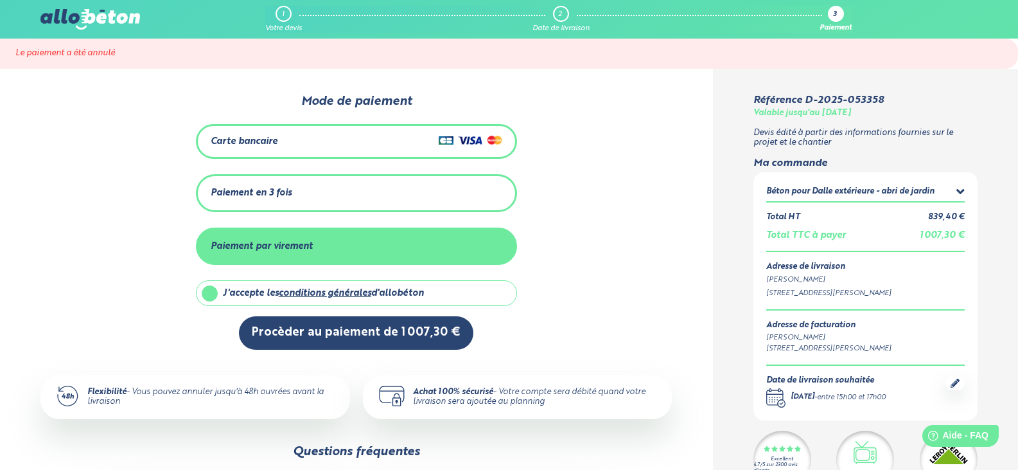
click at [279, 242] on div "Paiement par virement" at bounding box center [262, 246] width 102 height 11
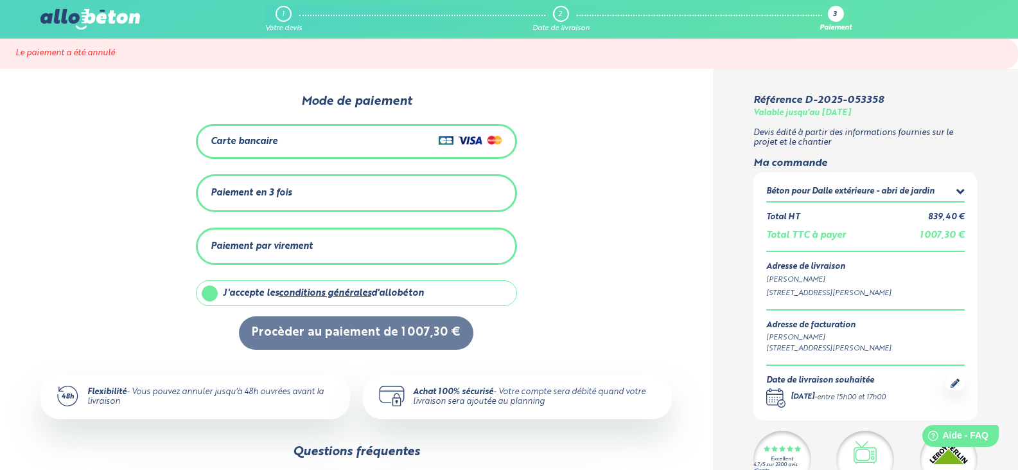
click at [279, 242] on div "Paiement par virement" at bounding box center [262, 246] width 102 height 11
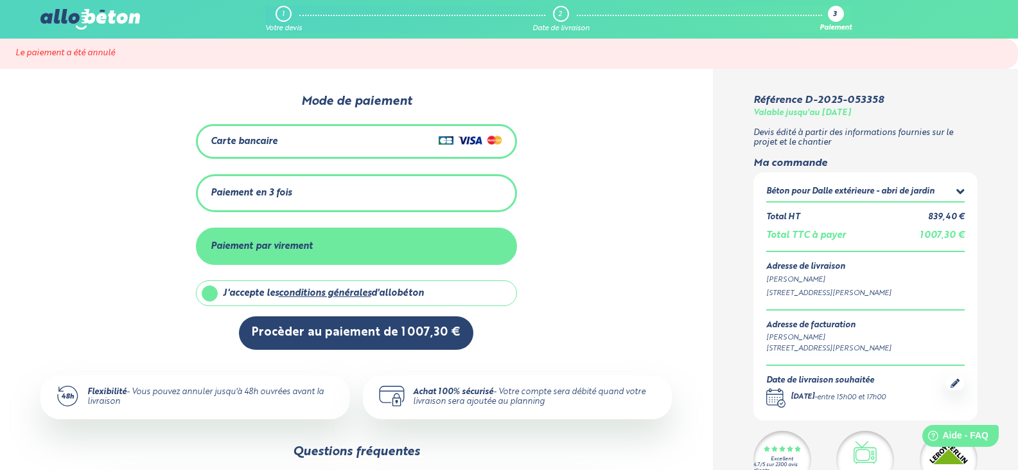
click at [306, 181] on div "Paiement en 3 fois Montant total : 1 007,30 € Dont frais : 0,00 € Mensualités: …" at bounding box center [356, 193] width 321 height 38
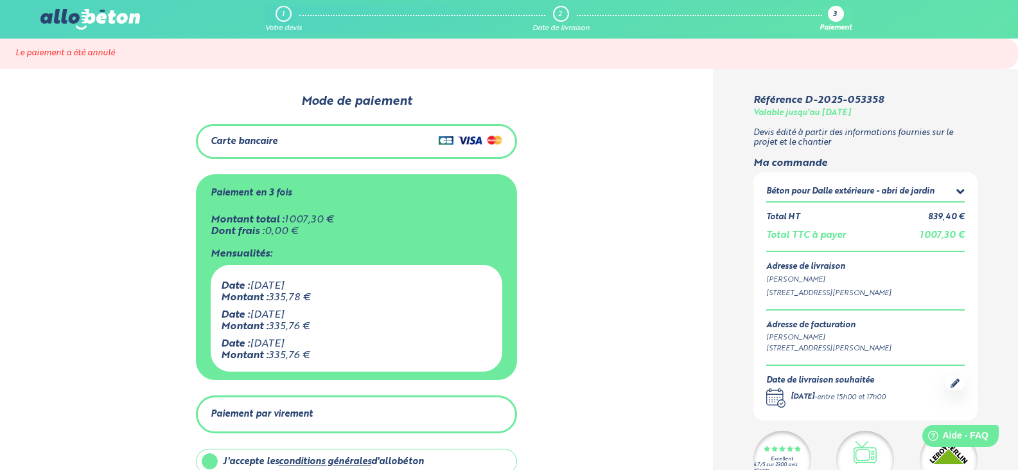
click at [330, 418] on div "Paiement par virement" at bounding box center [357, 413] width 292 height 21
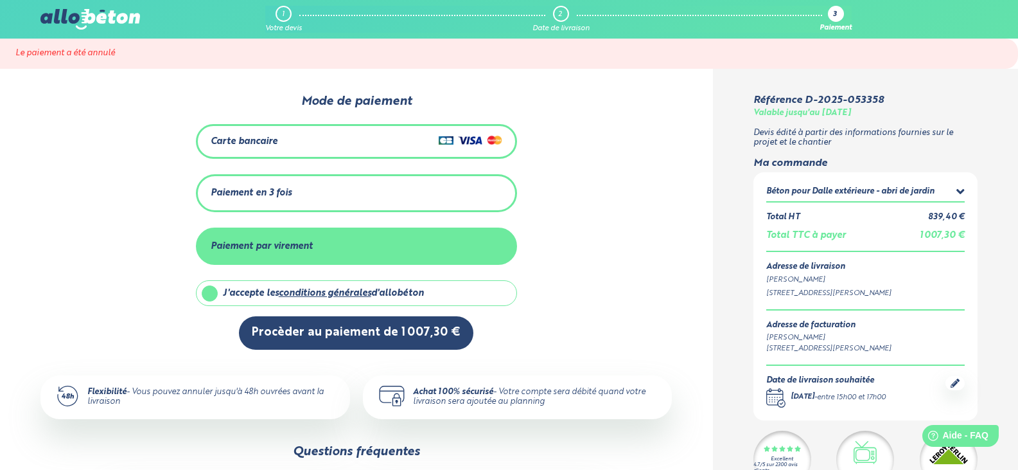
click at [365, 186] on div "Paiement en 3 fois" at bounding box center [357, 192] width 292 height 21
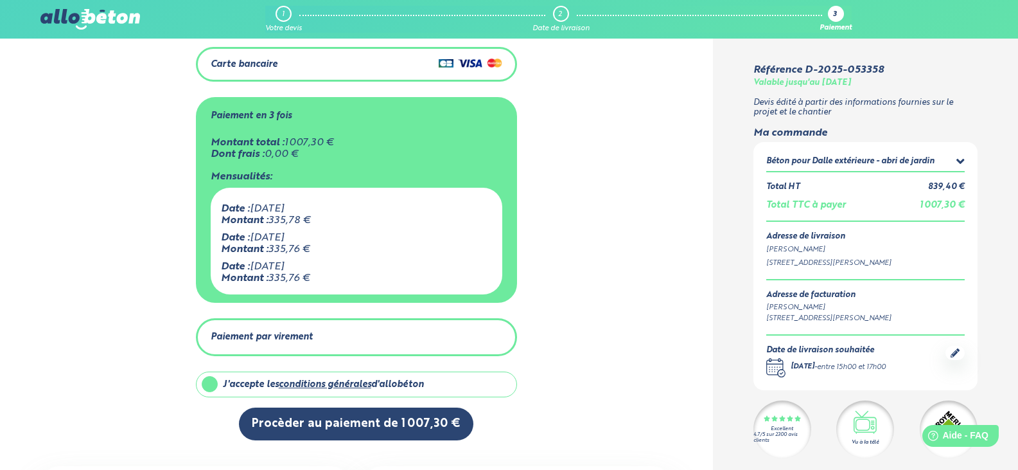
scroll to position [128, 0]
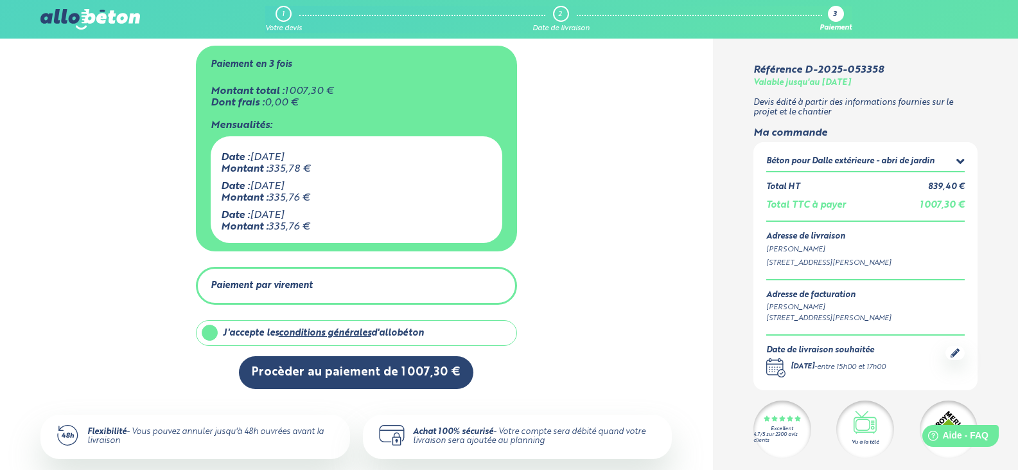
click at [375, 278] on div "Paiement par virement" at bounding box center [357, 285] width 292 height 21
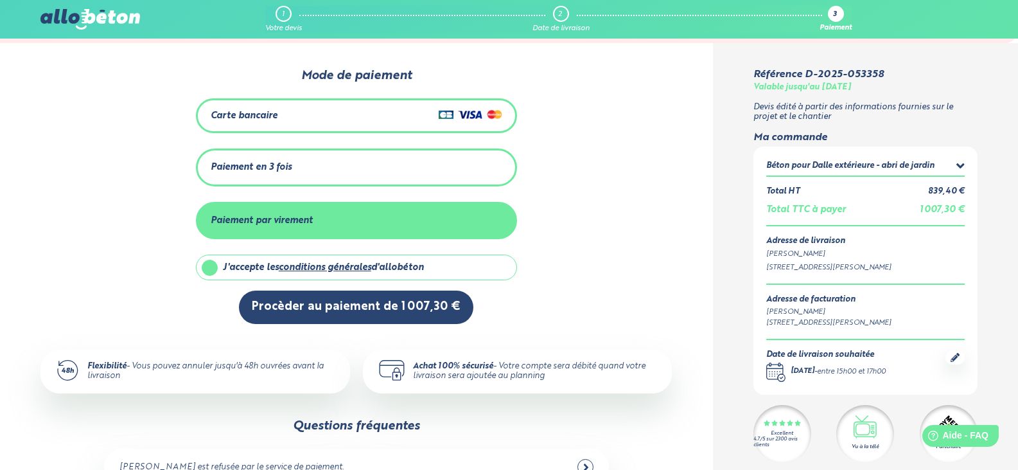
scroll to position [0, 0]
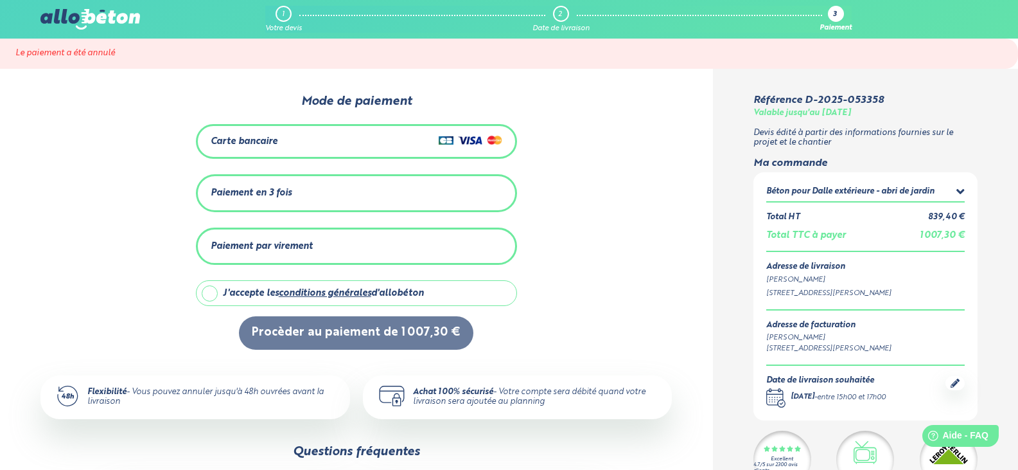
click at [319, 250] on div "Paiement par virement" at bounding box center [357, 246] width 292 height 21
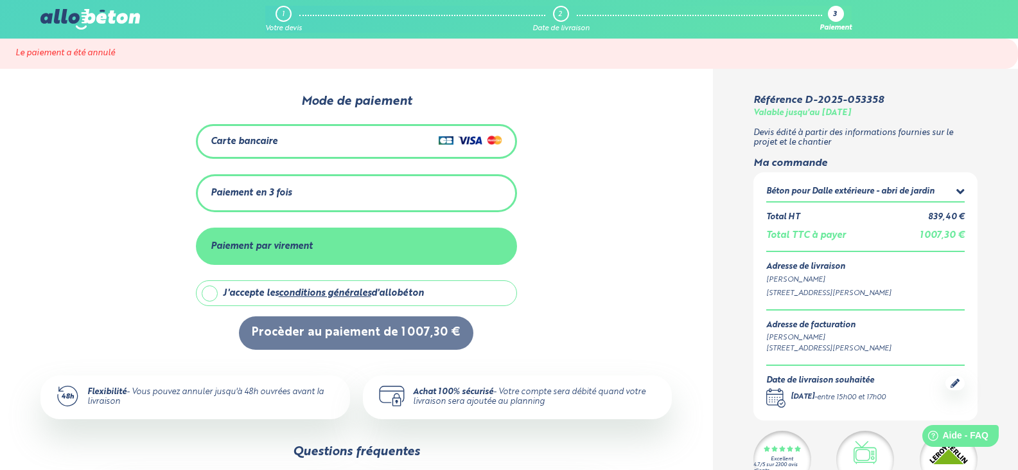
click at [338, 201] on div "Paiement en 3 fois" at bounding box center [357, 192] width 292 height 21
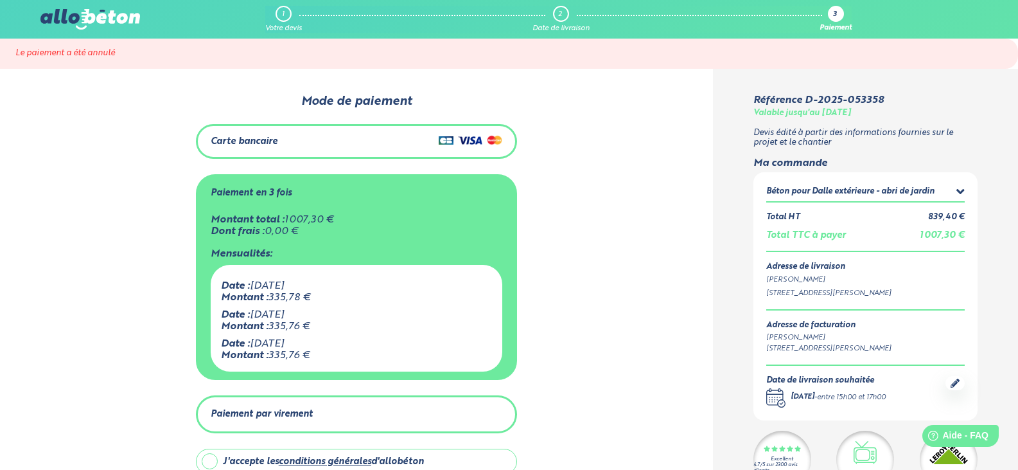
click at [382, 405] on div "Paiement par virement" at bounding box center [357, 413] width 292 height 21
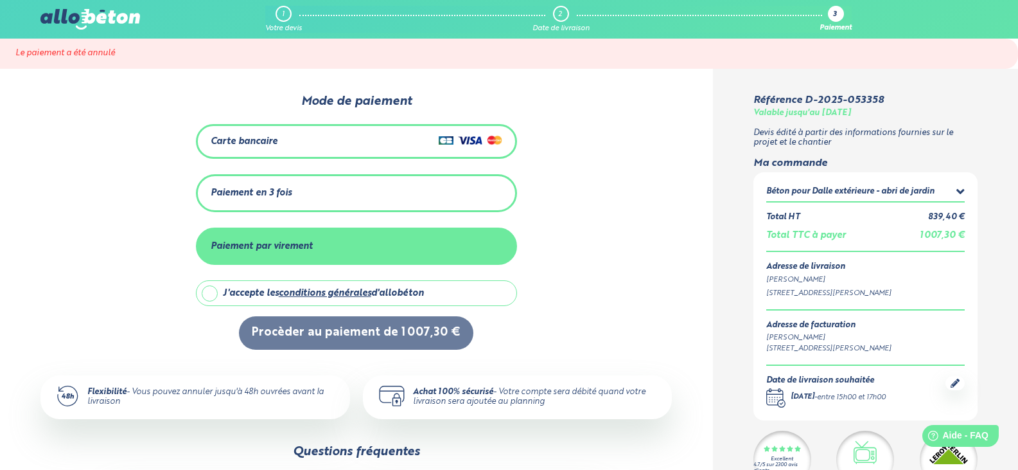
click at [289, 247] on div "Paiement par virement" at bounding box center [262, 246] width 102 height 11
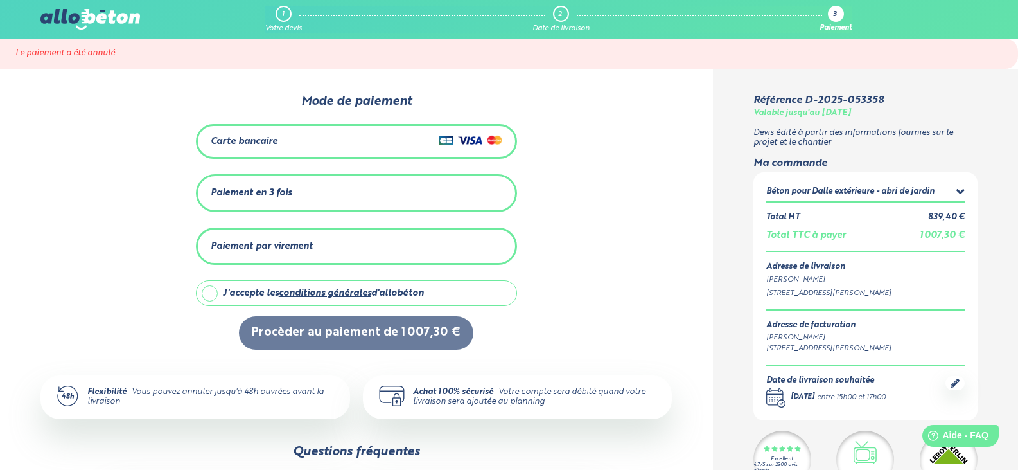
click at [289, 247] on div "Paiement par virement" at bounding box center [262, 246] width 102 height 11
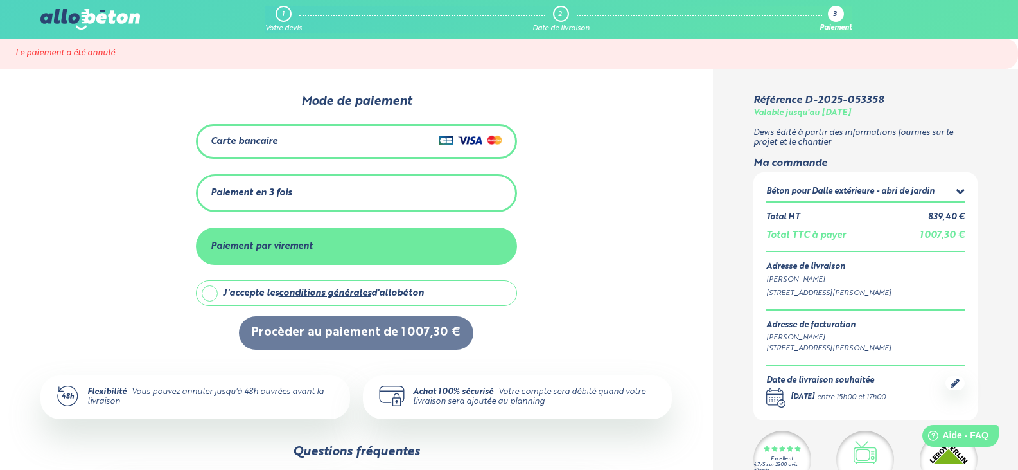
click at [213, 289] on label "J'accepte les conditions générales d'allobéton" at bounding box center [356, 293] width 321 height 26
checkbox input "true"
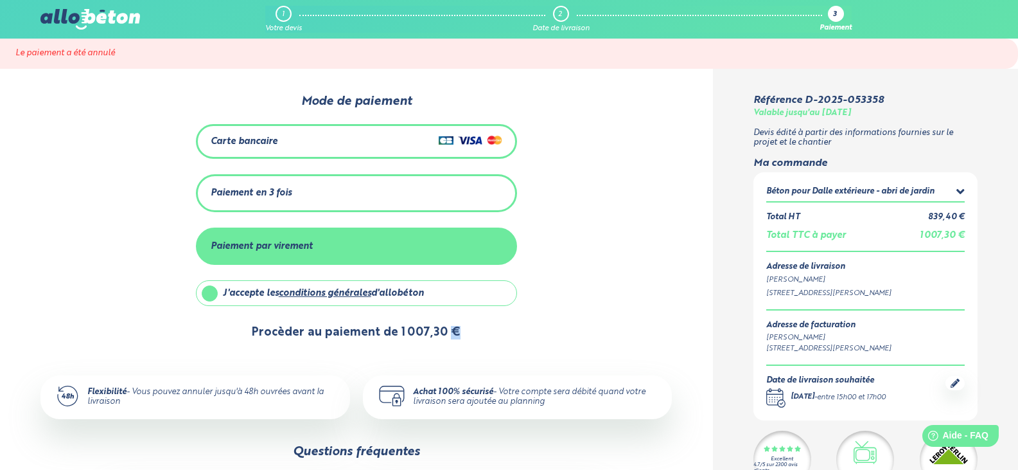
drag, startPoint x: 452, startPoint y: 339, endPoint x: 451, endPoint y: 333, distance: 6.6
click at [451, 333] on div "0 1 2 Mode de paiement Carte bancaire Paiement en 3 fois Montant total : 1 007,…" at bounding box center [355, 256] width 631 height 325
click at [403, 334] on button "Procèder au paiement de 1 007,30 €" at bounding box center [356, 332] width 234 height 33
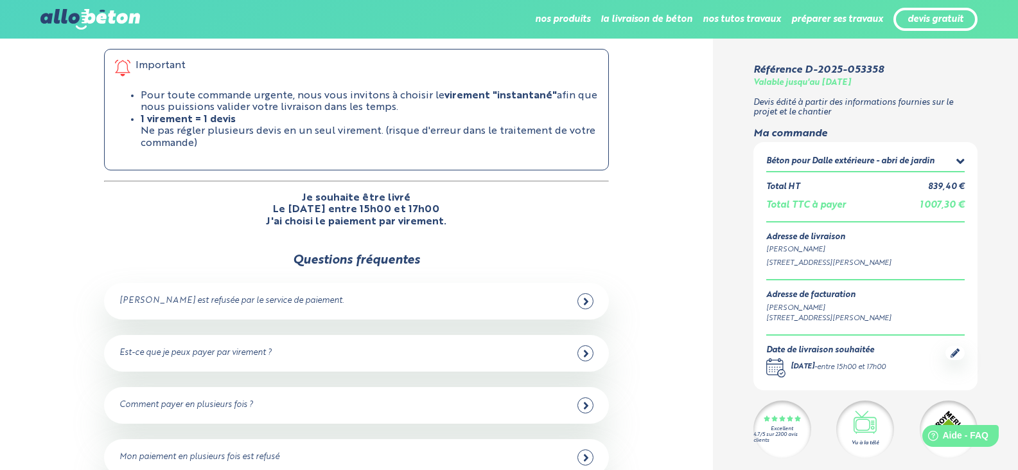
scroll to position [257, 0]
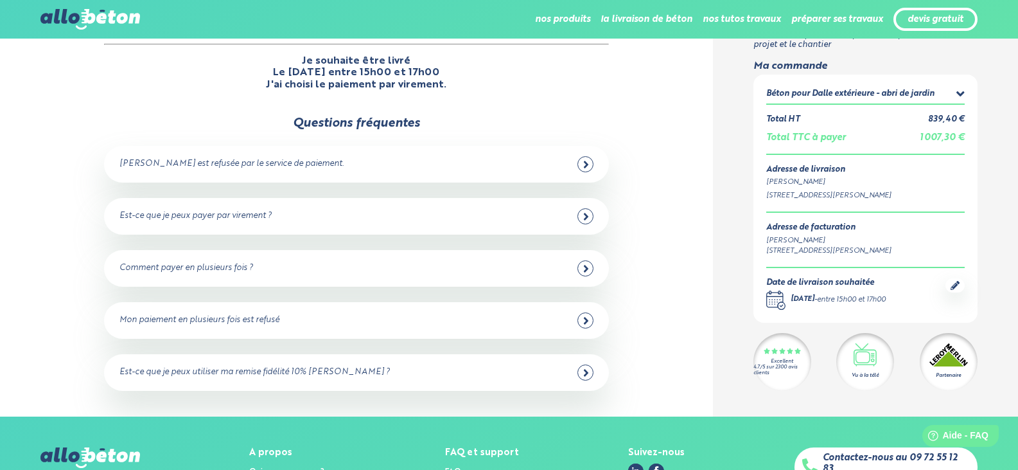
click at [584, 317] on icon at bounding box center [586, 321] width 6 height 12
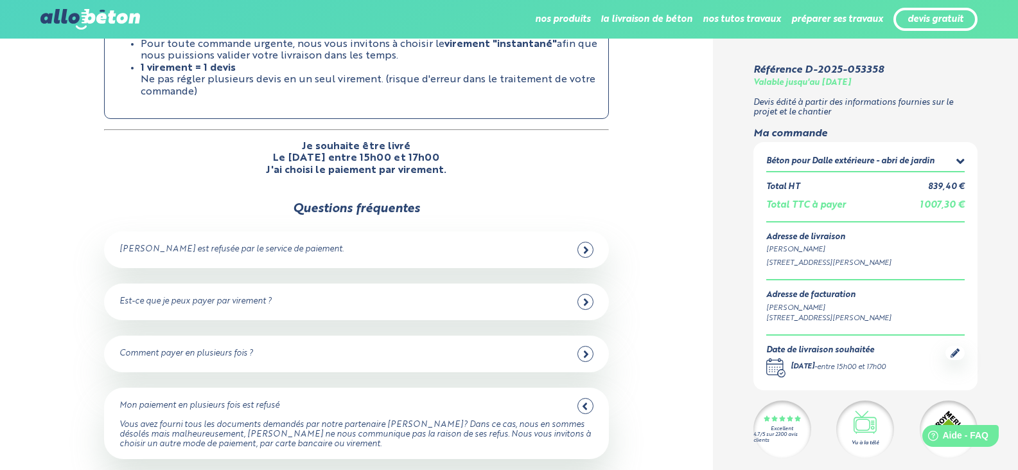
scroll to position [193, 0]
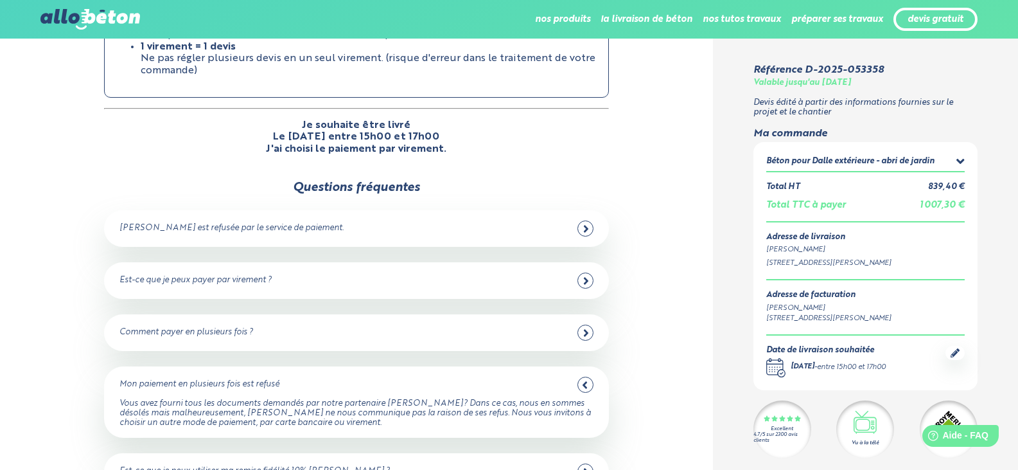
drag, startPoint x: 583, startPoint y: 281, endPoint x: 591, endPoint y: 261, distance: 22.2
click at [591, 262] on div "Est-ce que je peux payer par virement ? Oui, c’est possible. Sélectionnez “Paie…" at bounding box center [356, 280] width 505 height 37
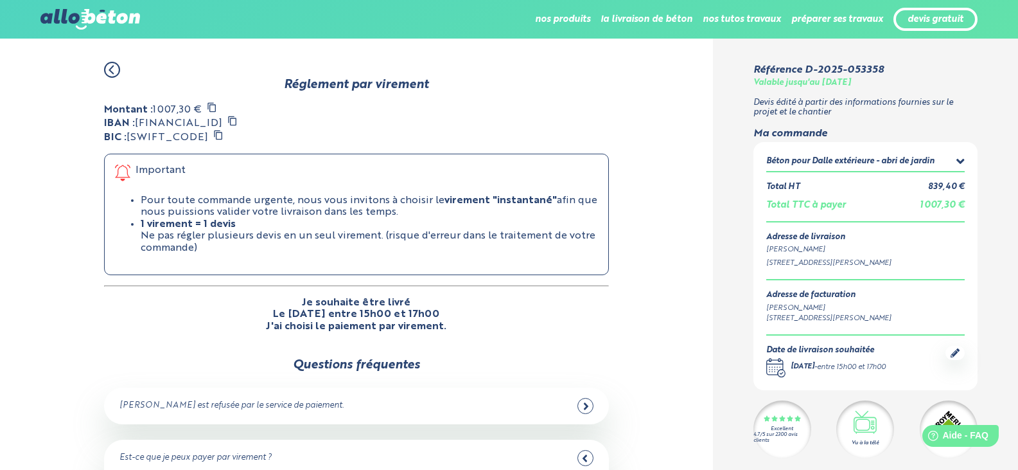
scroll to position [0, 0]
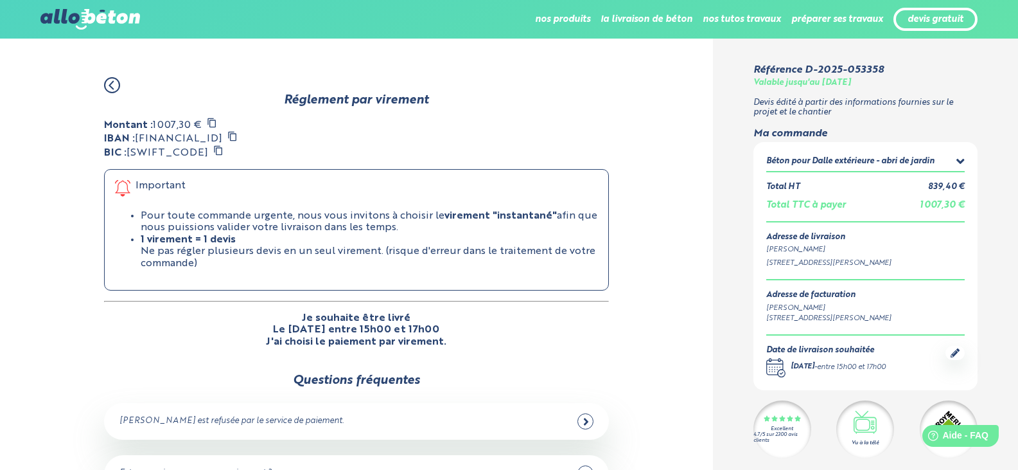
click at [114, 87] on icon at bounding box center [112, 85] width 16 height 16
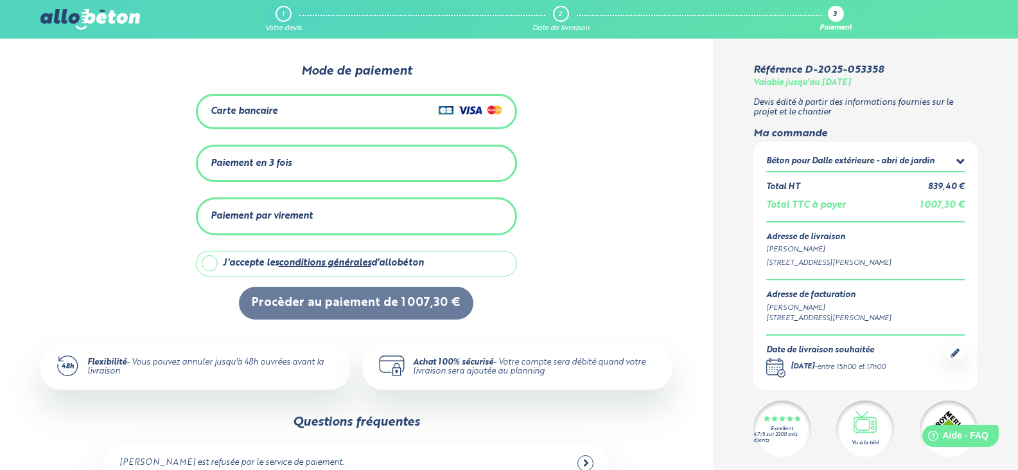
click at [315, 215] on div "Paiement par virement" at bounding box center [357, 216] width 292 height 21
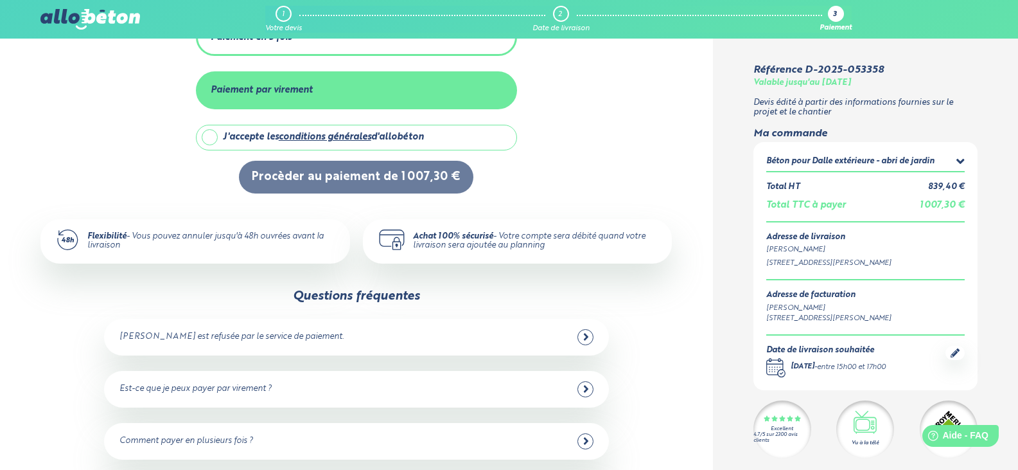
scroll to position [128, 0]
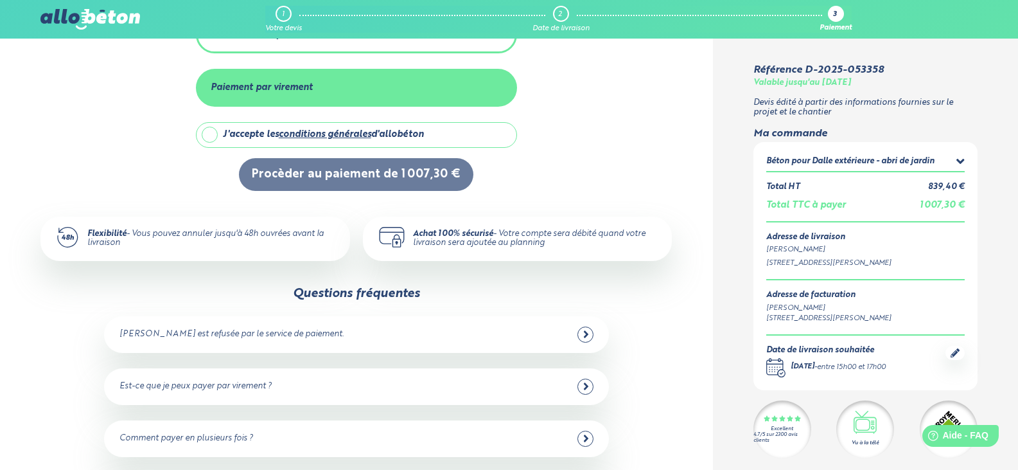
click at [212, 132] on label "J'accepte les conditions générales d'allobéton" at bounding box center [356, 135] width 321 height 26
checkbox input "true"
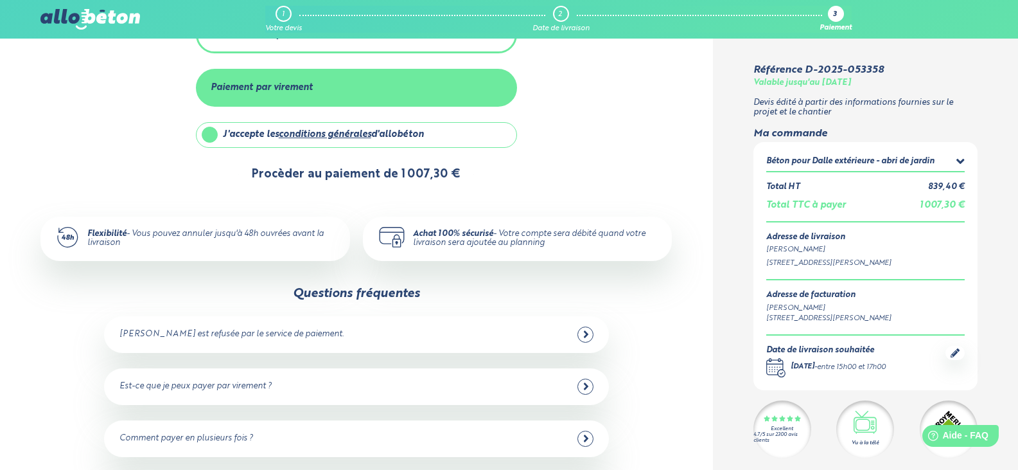
click at [376, 170] on button "Procèder au paiement de 1 007,30 €" at bounding box center [356, 174] width 234 height 33
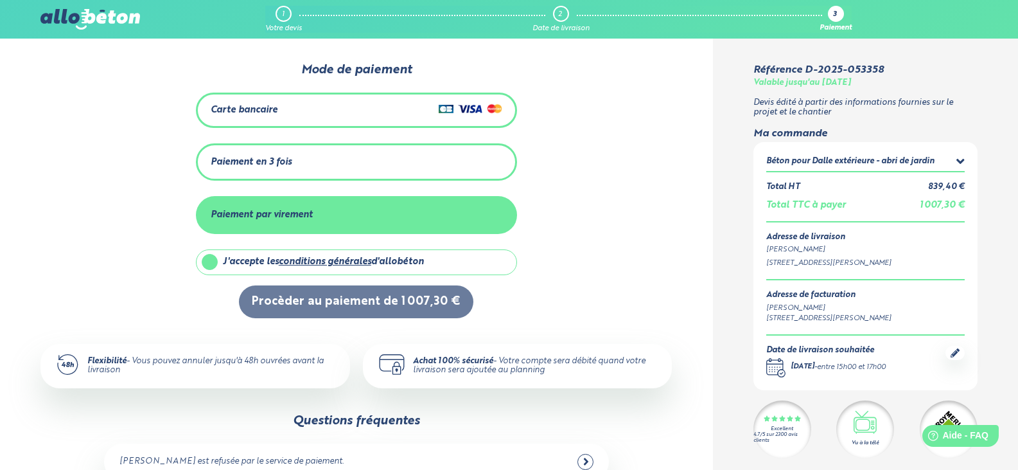
scroll to position [0, 0]
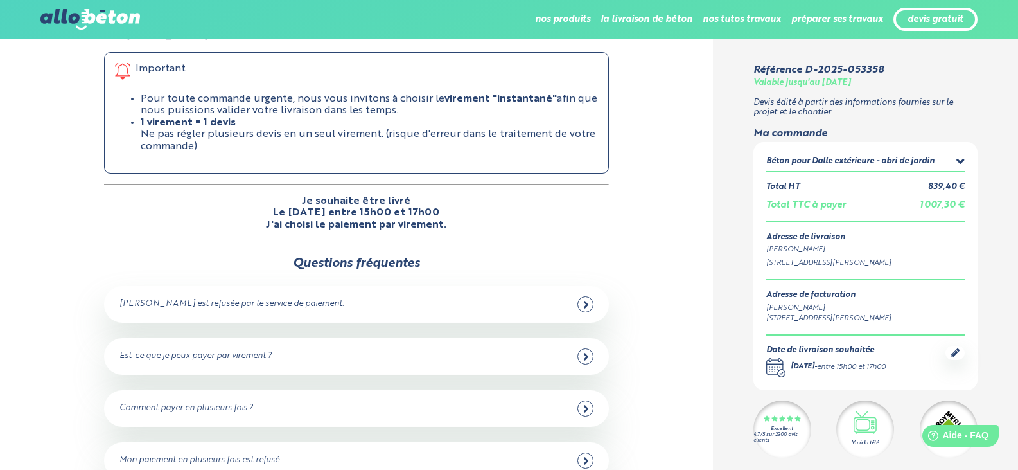
scroll to position [101, 0]
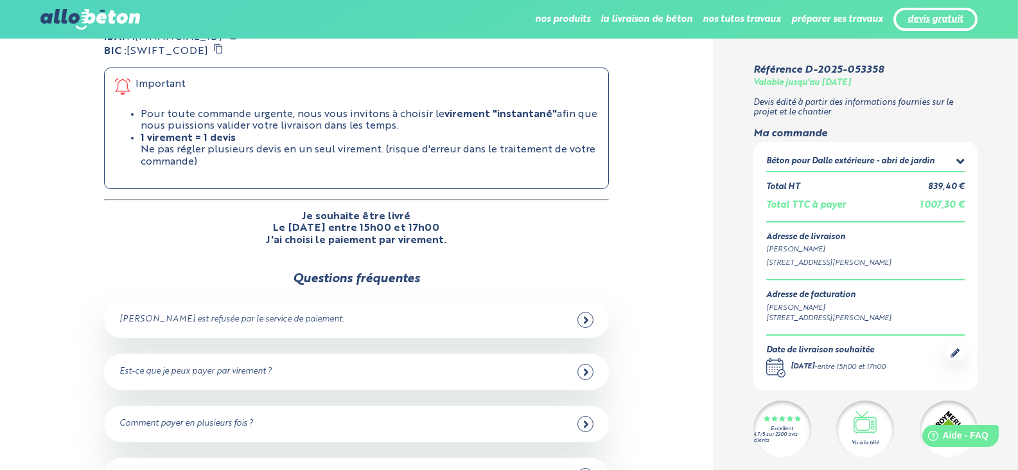
click at [940, 21] on link "devis gratuit" at bounding box center [936, 19] width 56 height 11
click at [955, 163] on div "Béton pour Dalle extérieure - abri de jardin" at bounding box center [865, 163] width 199 height 16
